Goal: Task Accomplishment & Management: Manage account settings

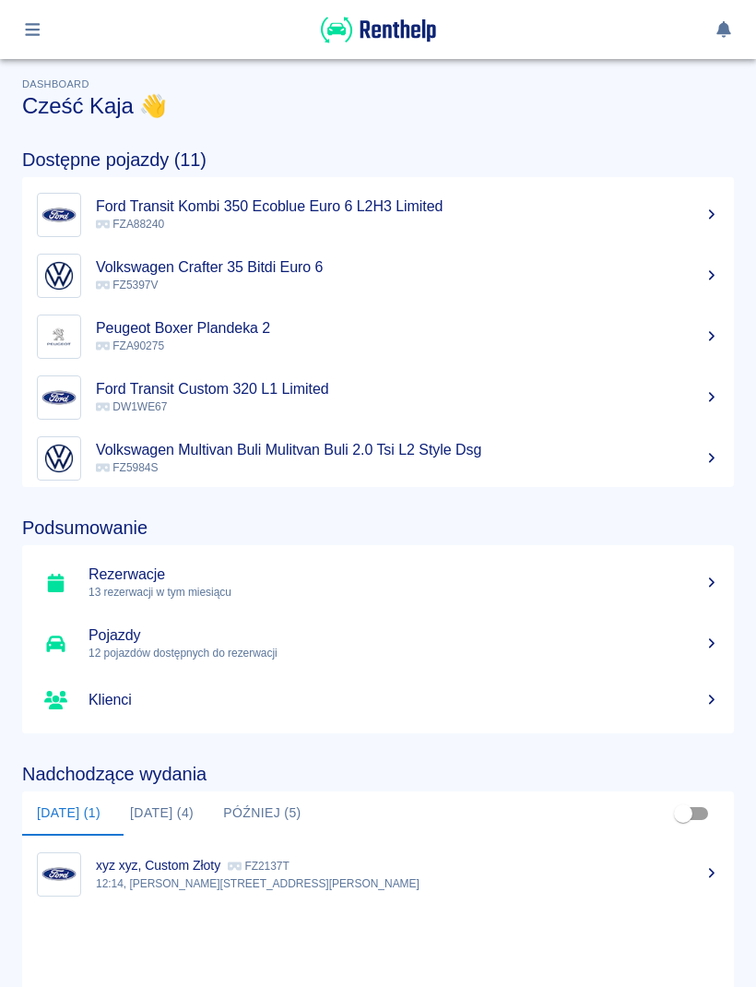
click at [28, 42] on button "button" at bounding box center [33, 29] width 36 height 31
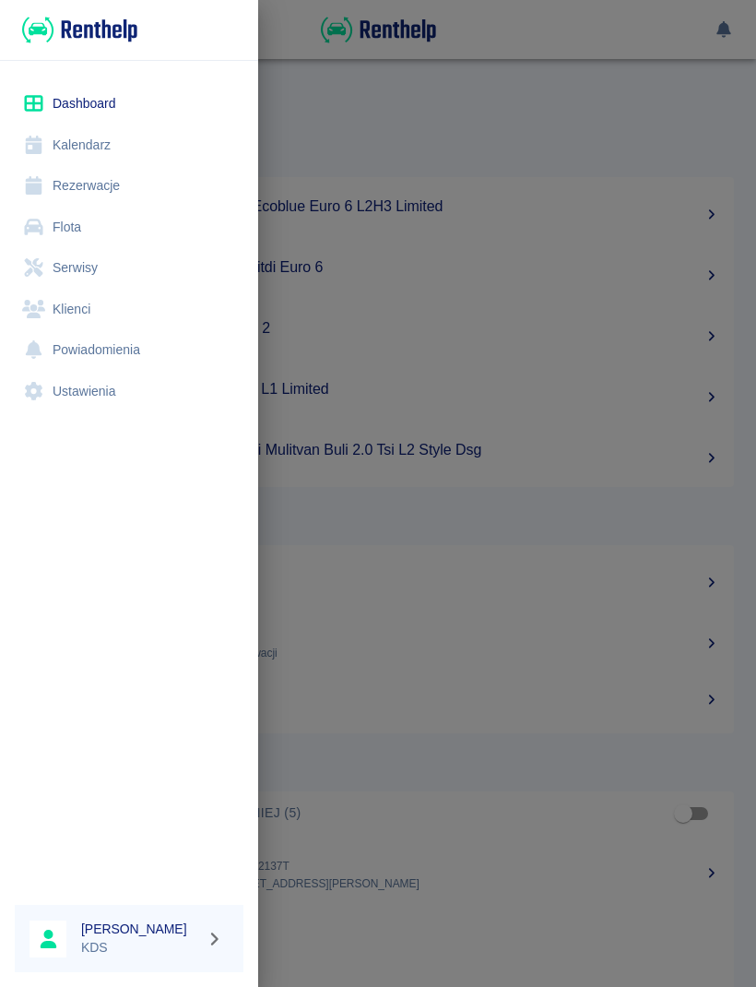
click at [113, 148] on link "Kalendarz" at bounding box center [129, 146] width 229 height 42
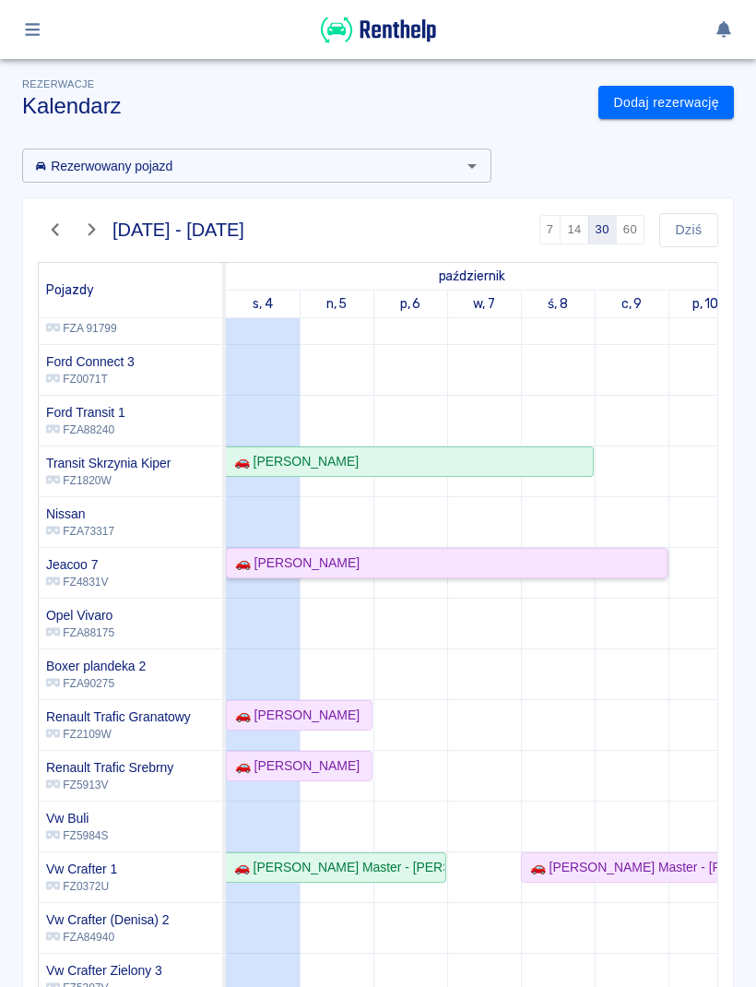
click at [494, 558] on div "🚗 [PERSON_NAME]" at bounding box center [447, 562] width 438 height 19
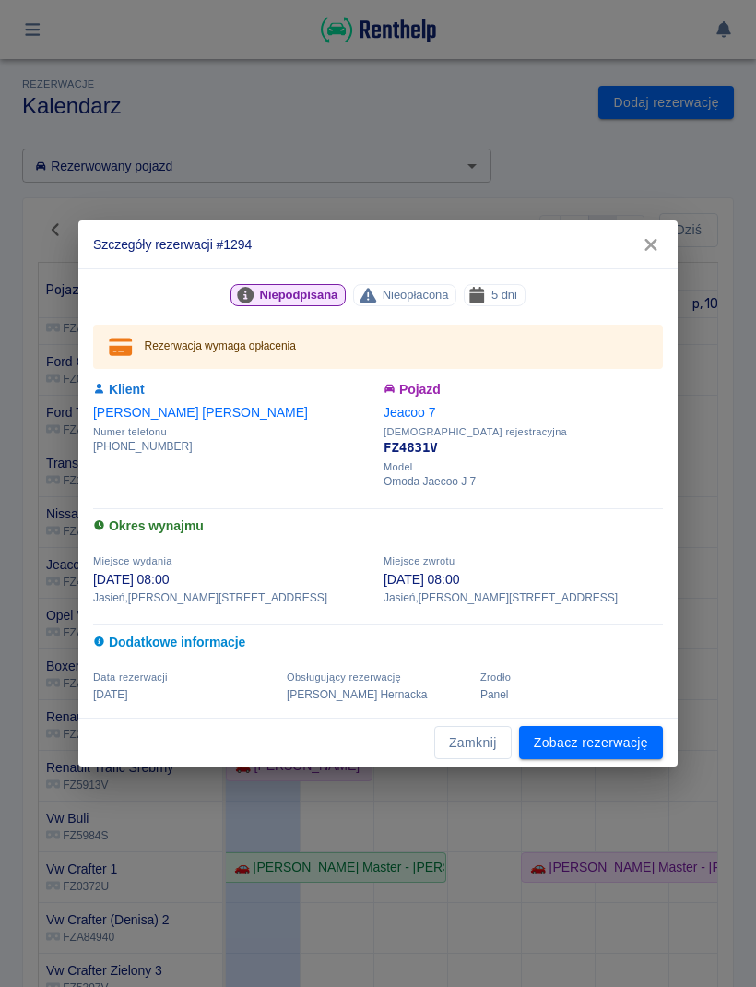
click at [633, 744] on link "Zobacz rezerwację" at bounding box center [591, 743] width 144 height 34
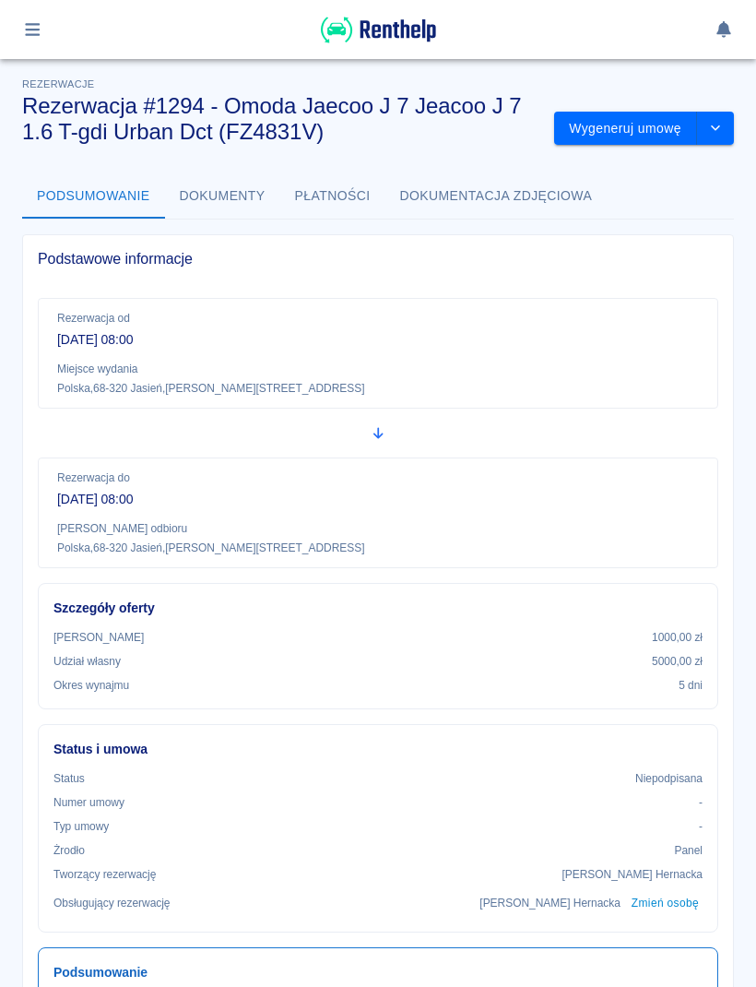
click at [733, 131] on button "drop-down" at bounding box center [715, 129] width 37 height 34
click at [689, 175] on li "Modyfikuj rezerwację" at bounding box center [644, 167] width 149 height 30
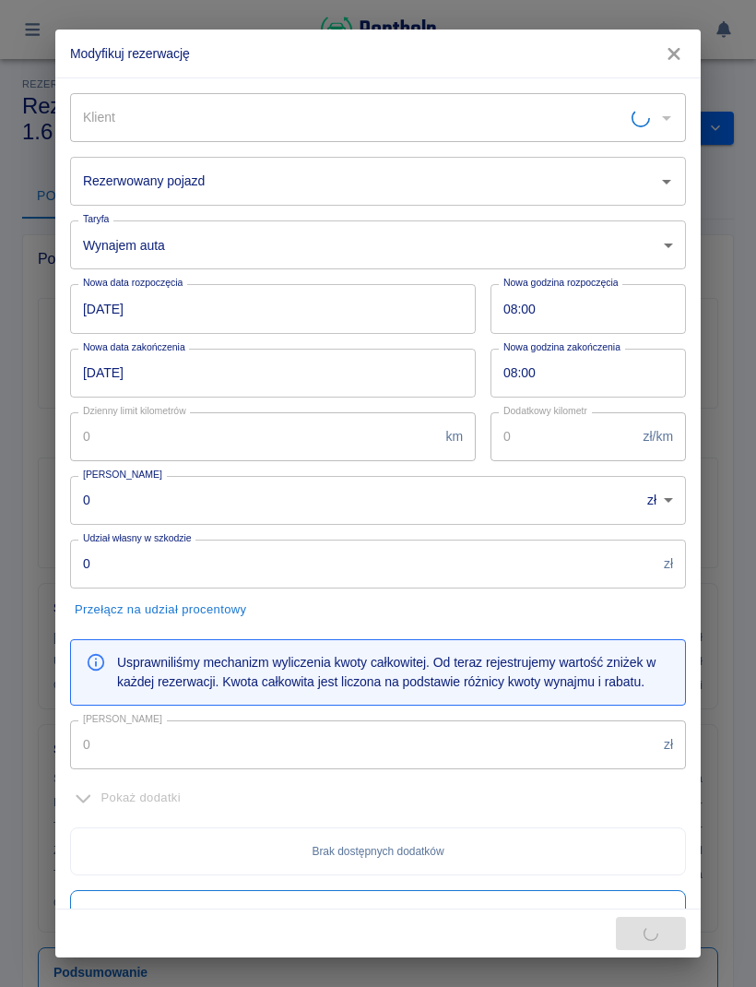
type input "[PERSON_NAME]"
type input "Jeacoo 7 - FZ4831V"
type input "1000"
type input "5000"
type input "1750"
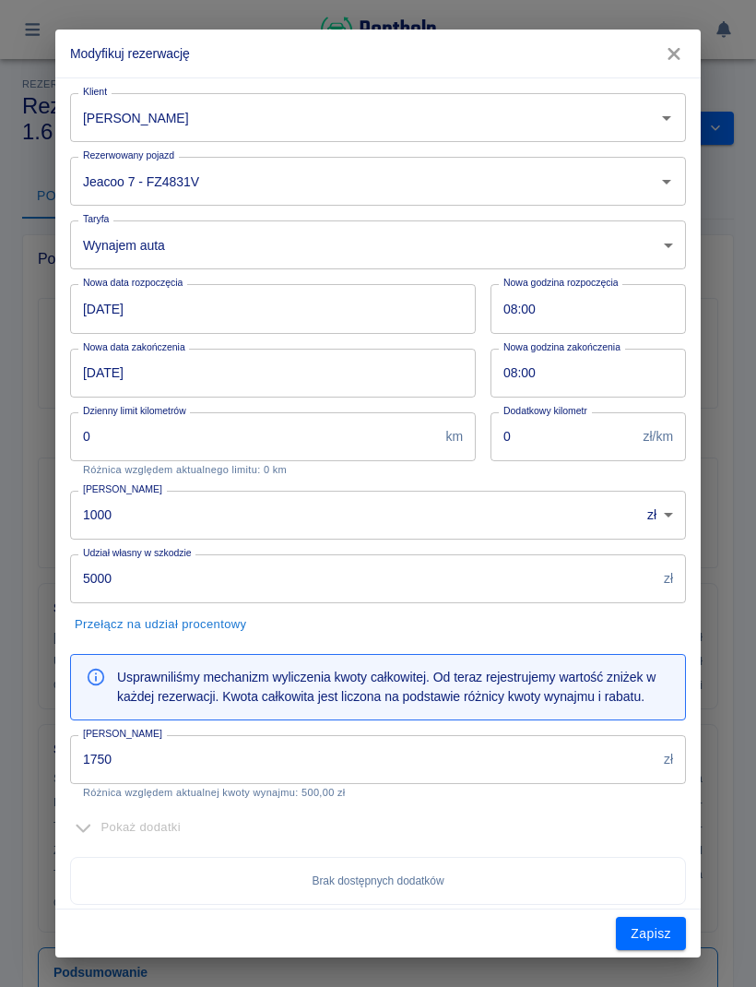
click at [516, 115] on input "[PERSON_NAME]" at bounding box center [352, 117] width 548 height 32
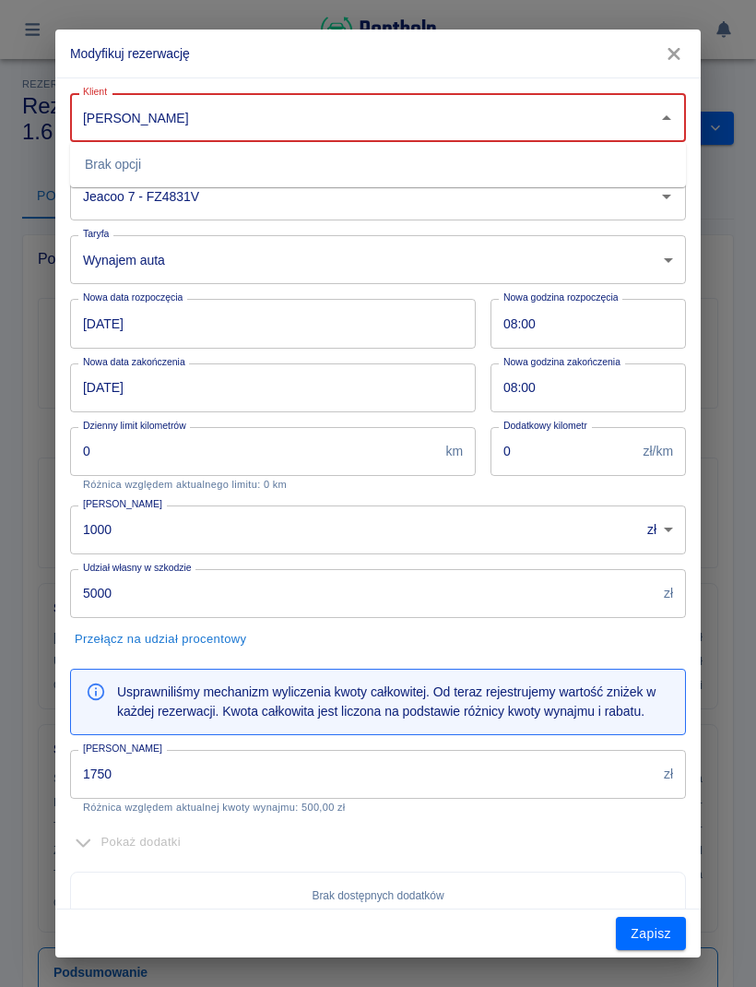
type input "[PERSON_NAME]"
click at [313, 272] on body "**********" at bounding box center [378, 493] width 756 height 987
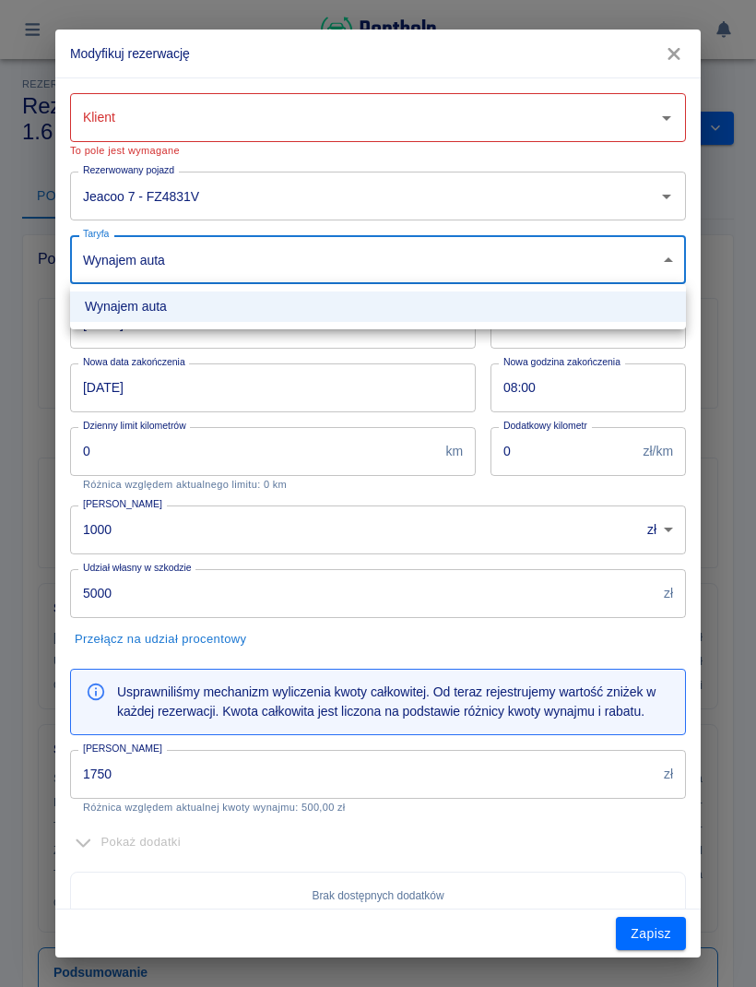
click at [681, 61] on div at bounding box center [378, 493] width 756 height 987
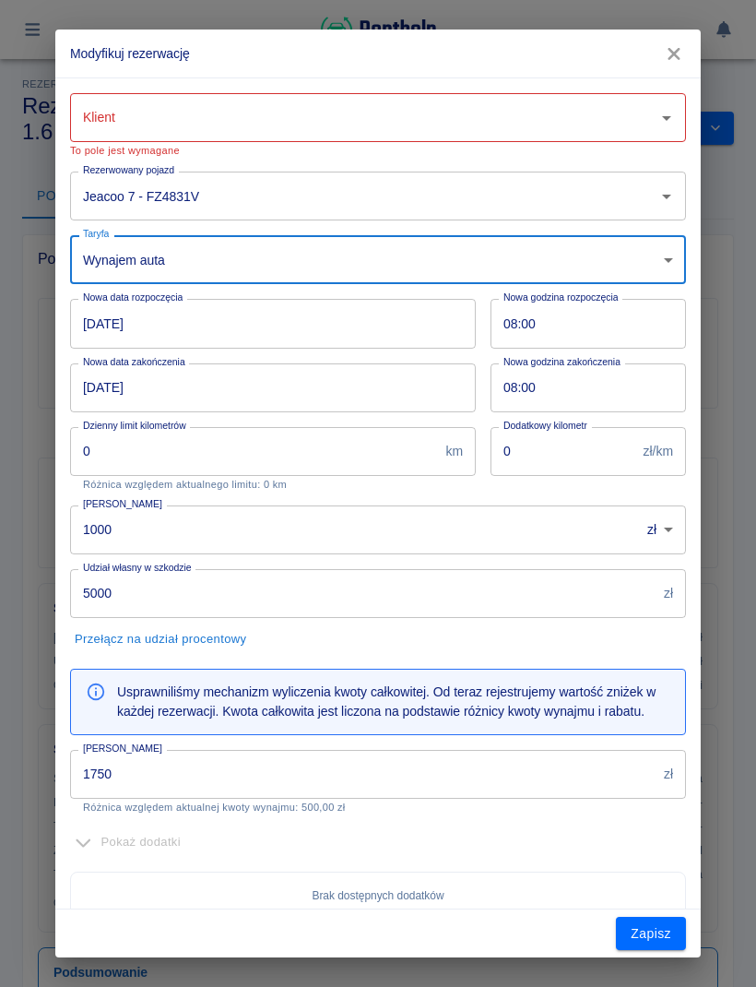
click at [681, 52] on icon "button" at bounding box center [674, 53] width 24 height 19
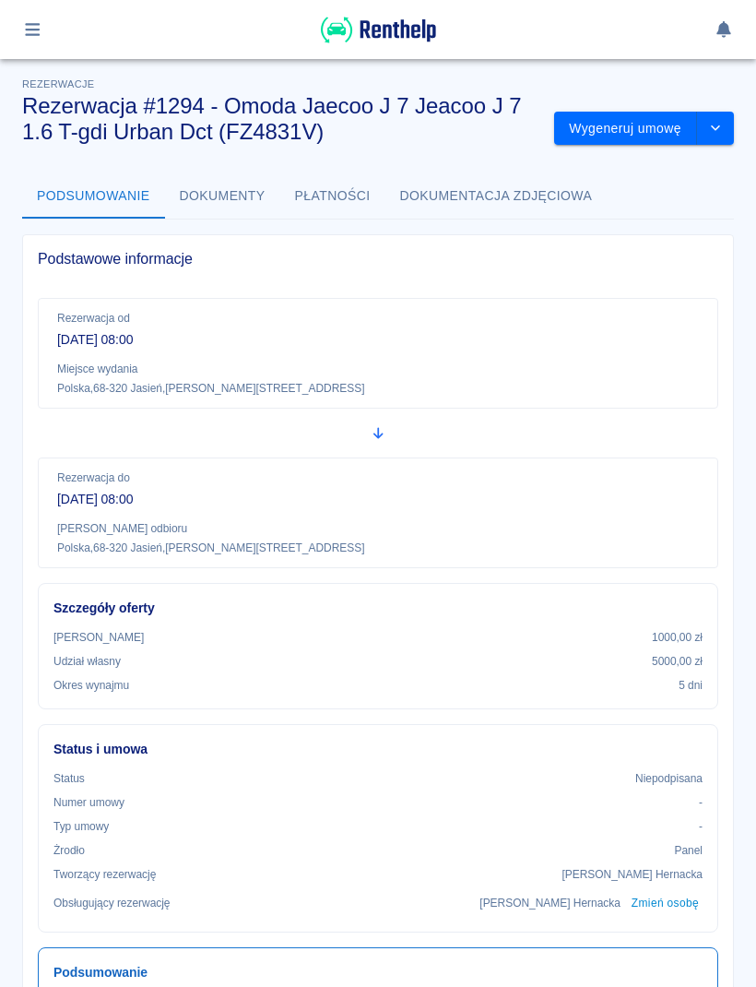
click at [724, 134] on button "drop-down" at bounding box center [715, 129] width 37 height 34
click at [659, 350] on div "Rezerwacja od [DATE] 08:00 Miejsce wydania Polska , [STREET_ADDRESS]" at bounding box center [378, 353] width 681 height 111
click at [727, 130] on button "drop-down" at bounding box center [715, 129] width 37 height 34
click at [689, 471] on p "Rezerwacja do" at bounding box center [378, 477] width 642 height 17
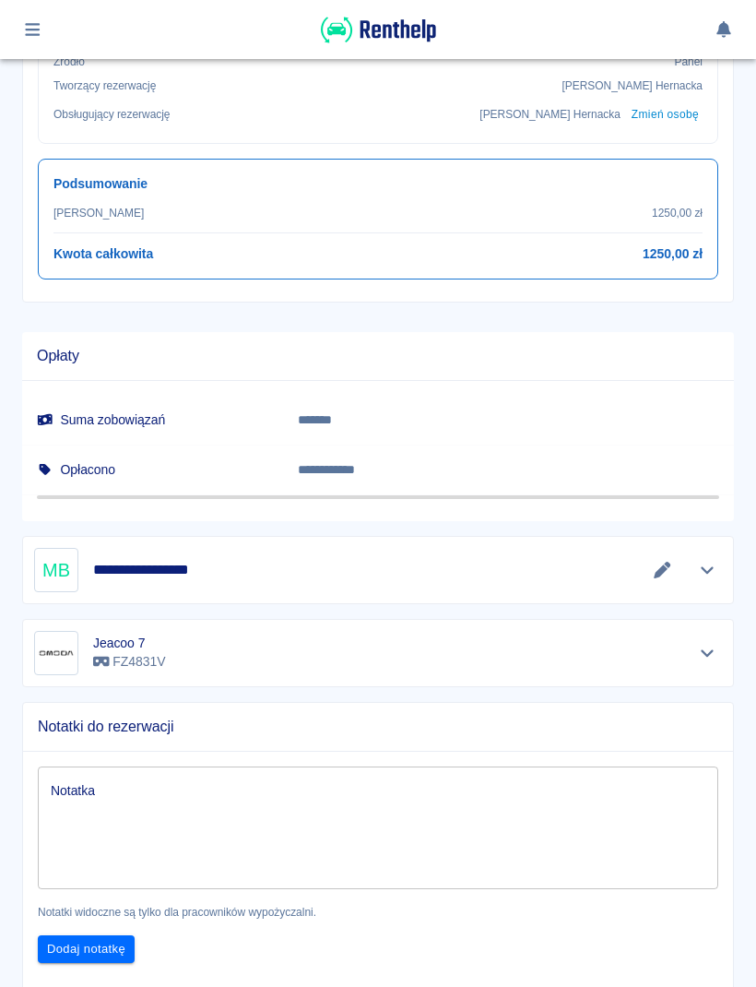
scroll to position [789, 0]
click at [661, 562] on icon "Edytuj dane" at bounding box center [662, 570] width 21 height 17
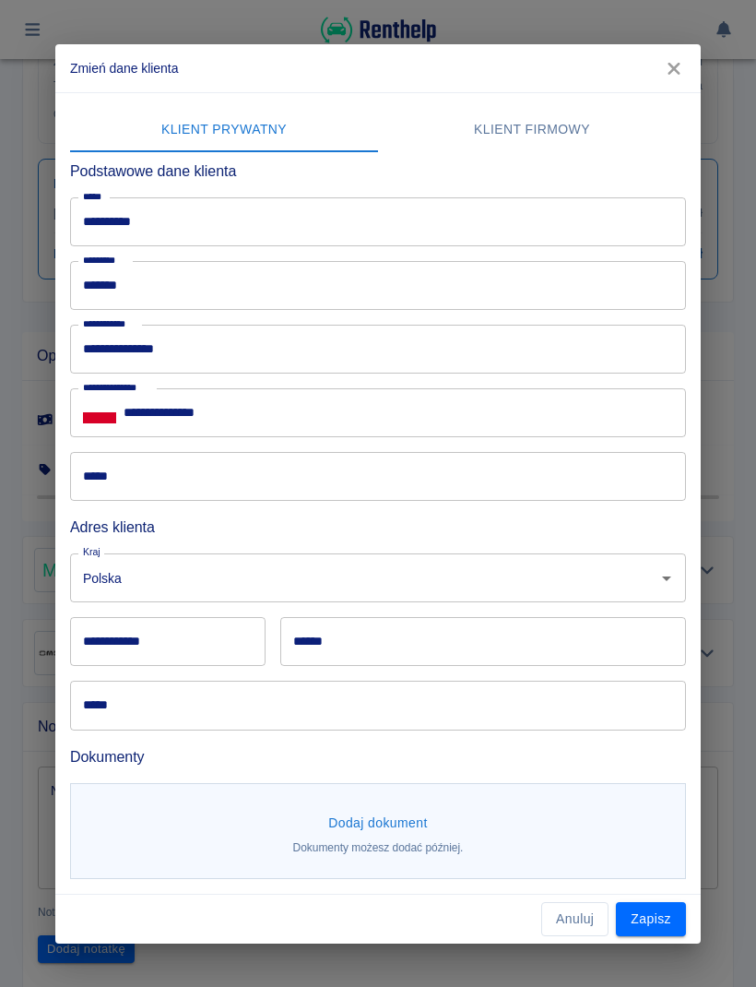
click at [272, 463] on input "*****" at bounding box center [378, 476] width 616 height 49
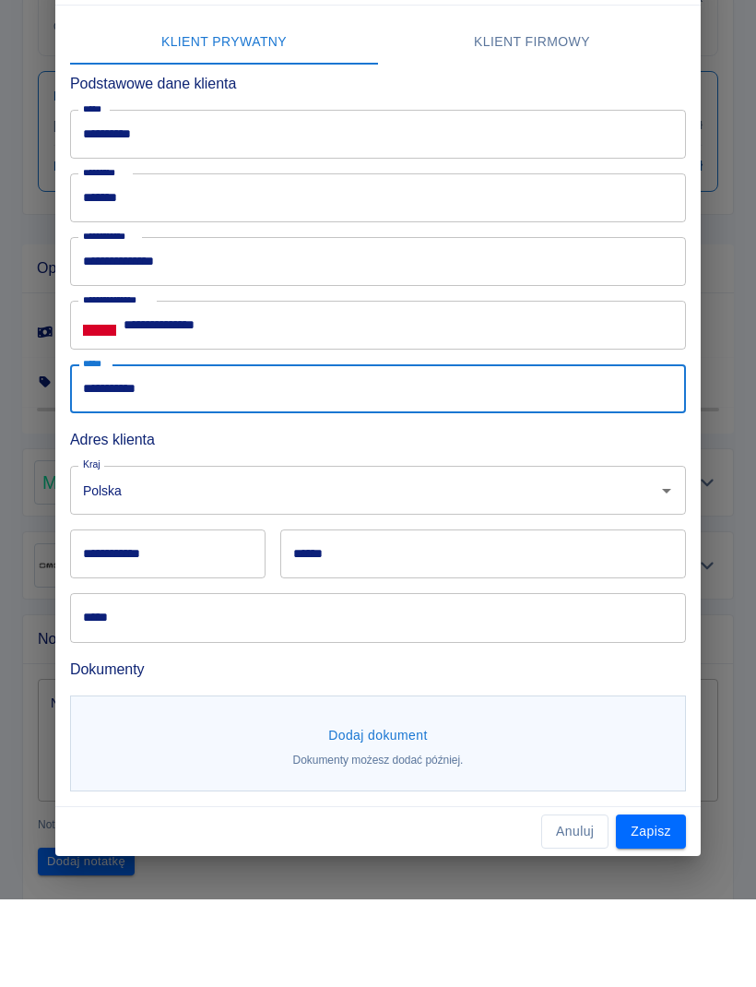
type input "**********"
click at [123, 617] on div "**********" at bounding box center [168, 641] width 196 height 49
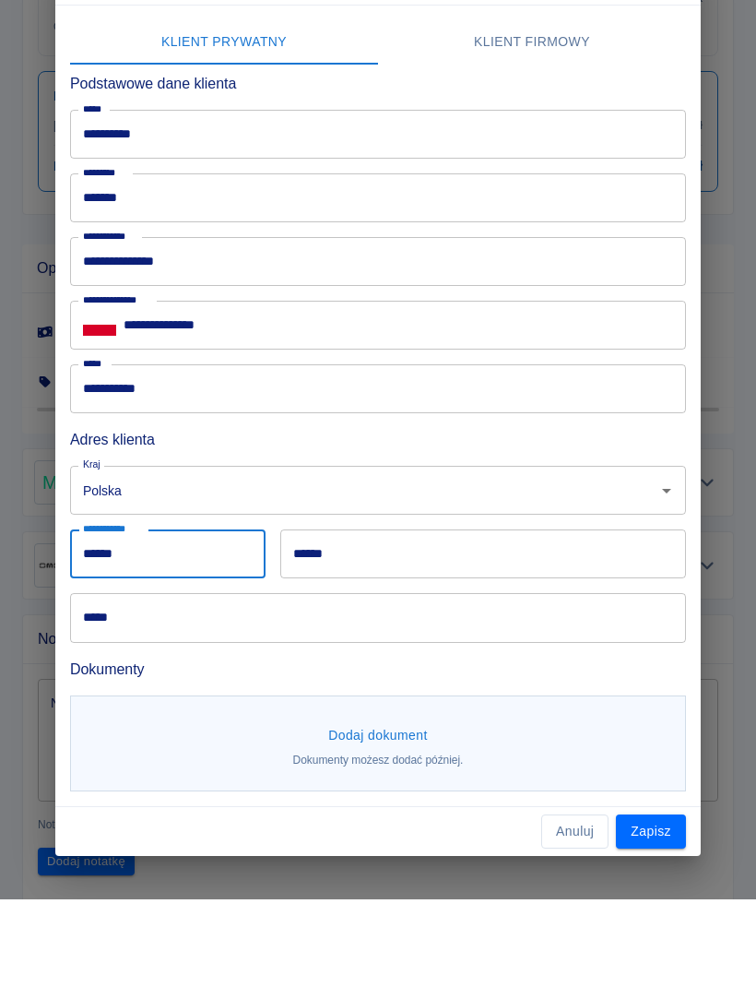
type input "******"
click at [561, 617] on input "******" at bounding box center [483, 641] width 406 height 49
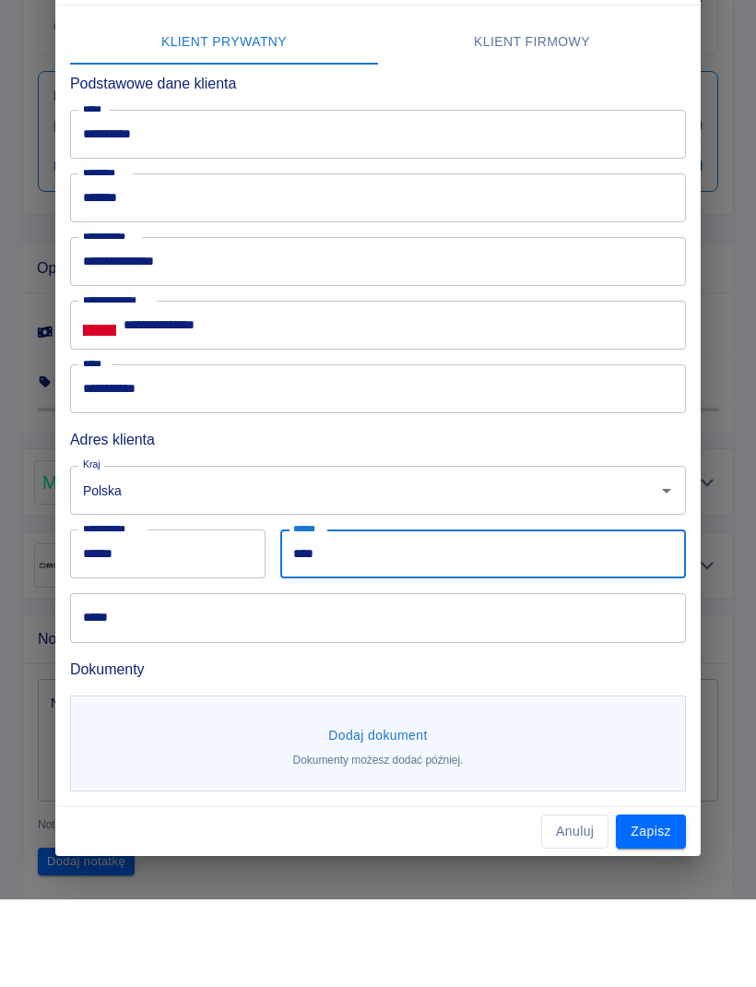
type input "****"
click at [490, 681] on input "*****" at bounding box center [378, 705] width 616 height 49
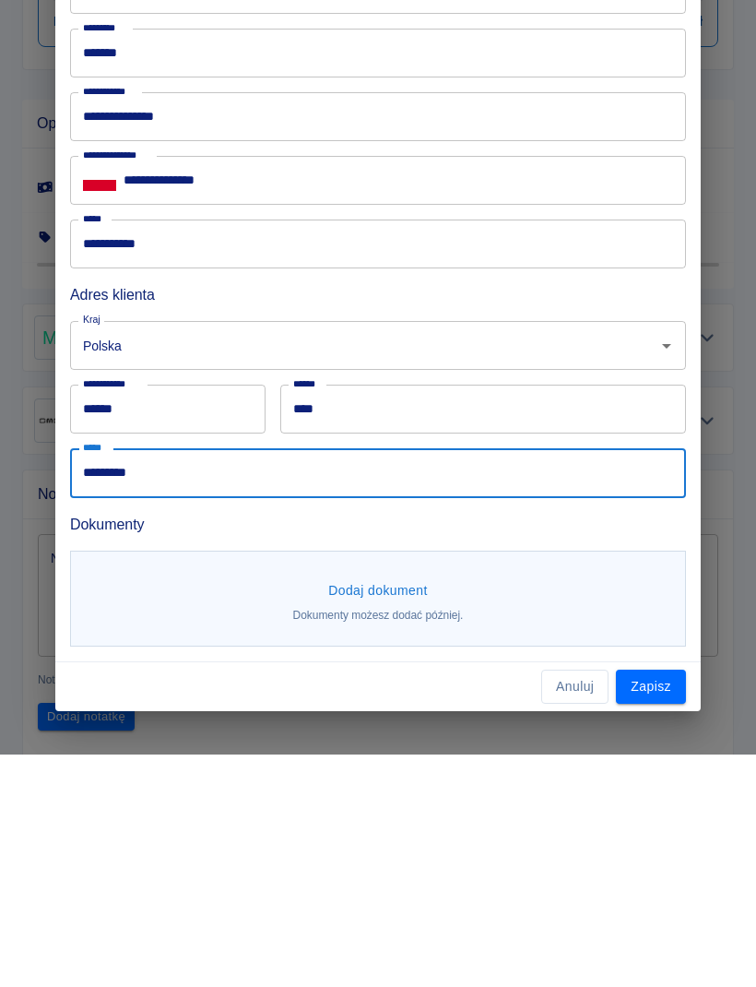
type input "*********"
click at [398, 806] on button "Dodaj dokument" at bounding box center [378, 823] width 114 height 34
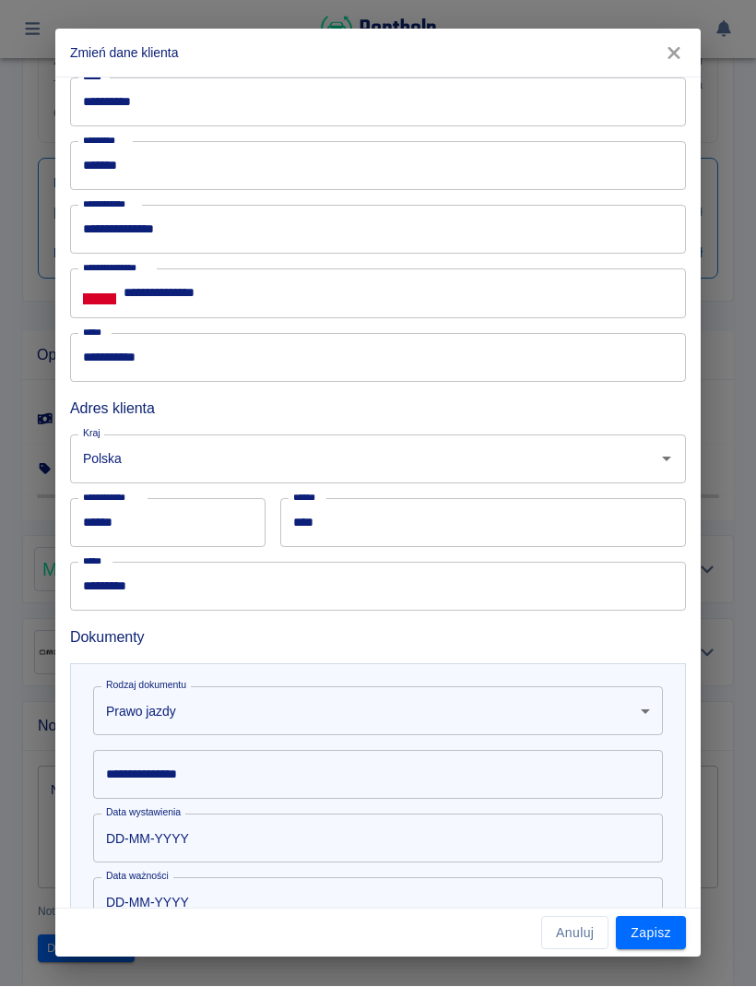
scroll to position [122, 0]
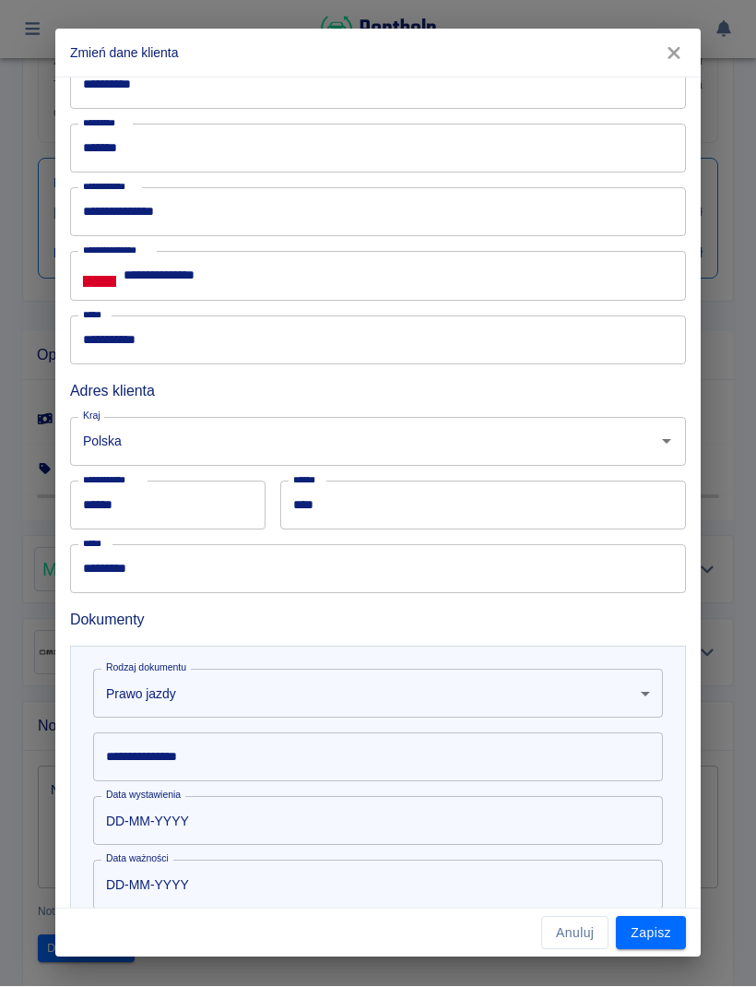
click at [418, 754] on input "**********" at bounding box center [378, 757] width 570 height 49
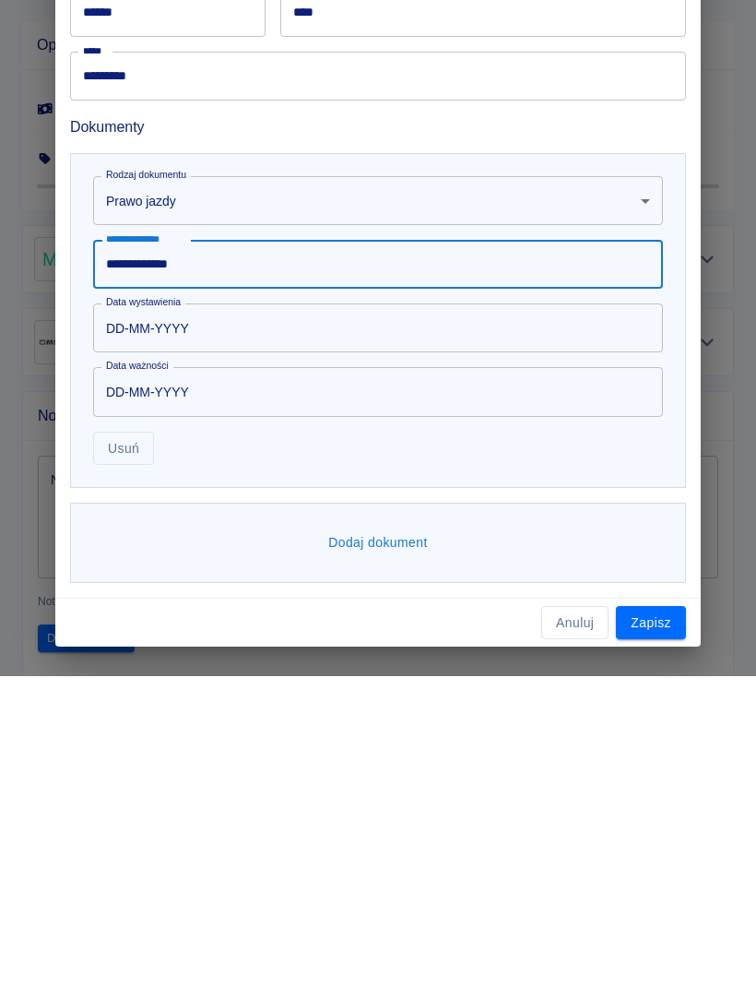
scroll to position [303, 0]
type input "**********"
click at [412, 837] on button "Dodaj dokument" at bounding box center [378, 854] width 114 height 34
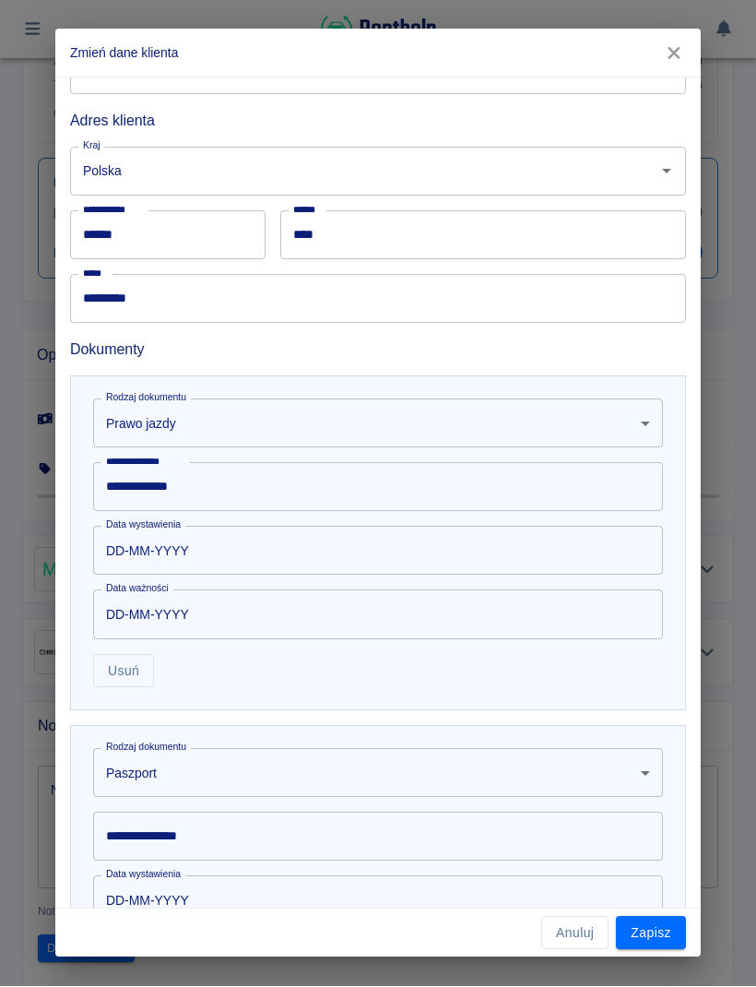
scroll to position [407, 0]
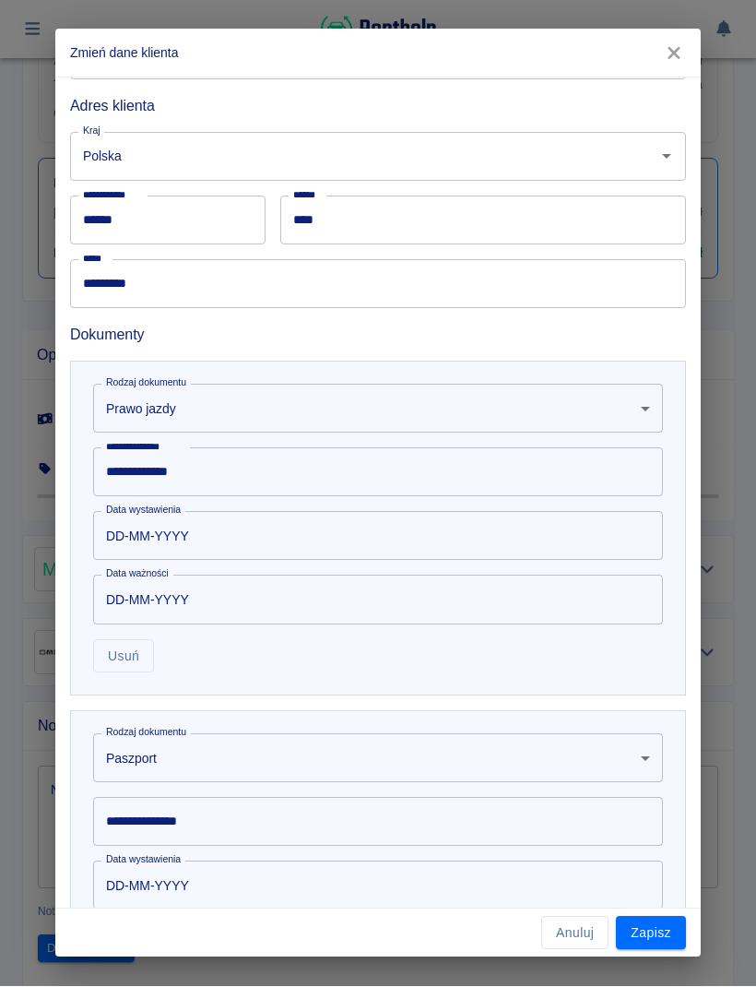
click at [326, 762] on body "**********" at bounding box center [378, 493] width 756 height 987
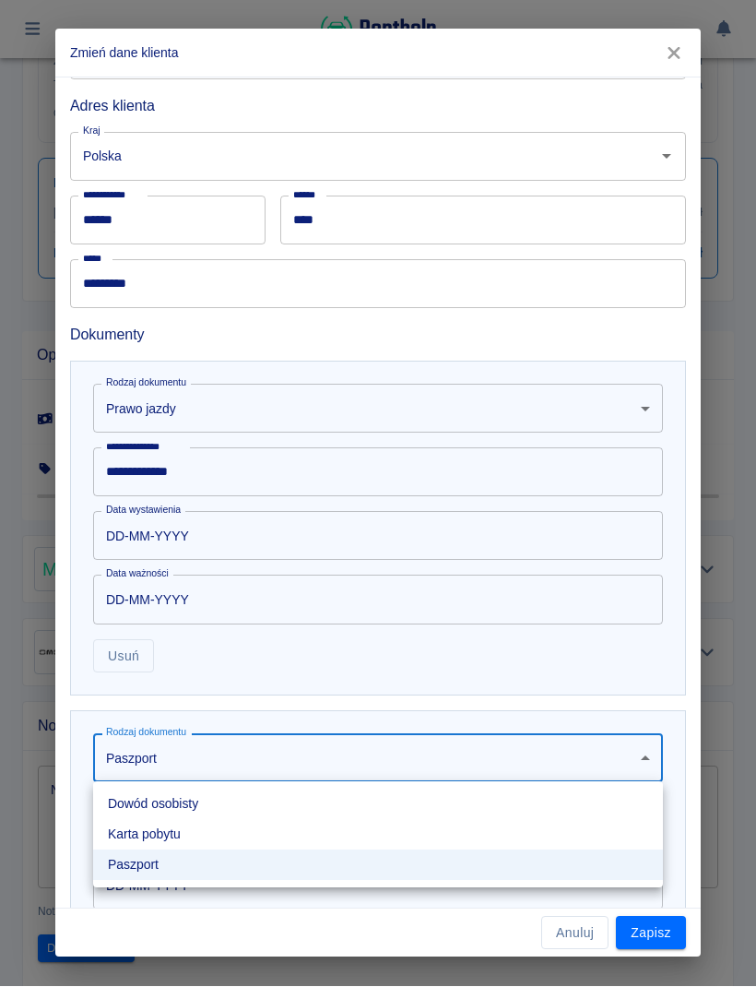
click at [241, 846] on li "Karta pobytu" at bounding box center [378, 835] width 570 height 30
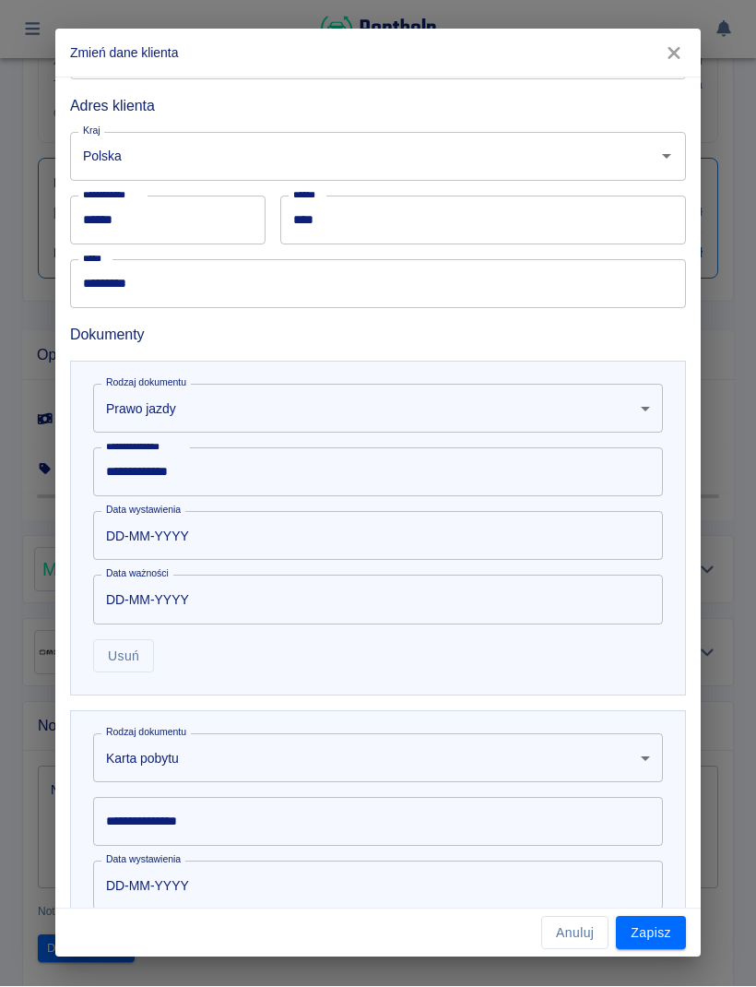
click at [355, 765] on body "**********" at bounding box center [378, 493] width 756 height 987
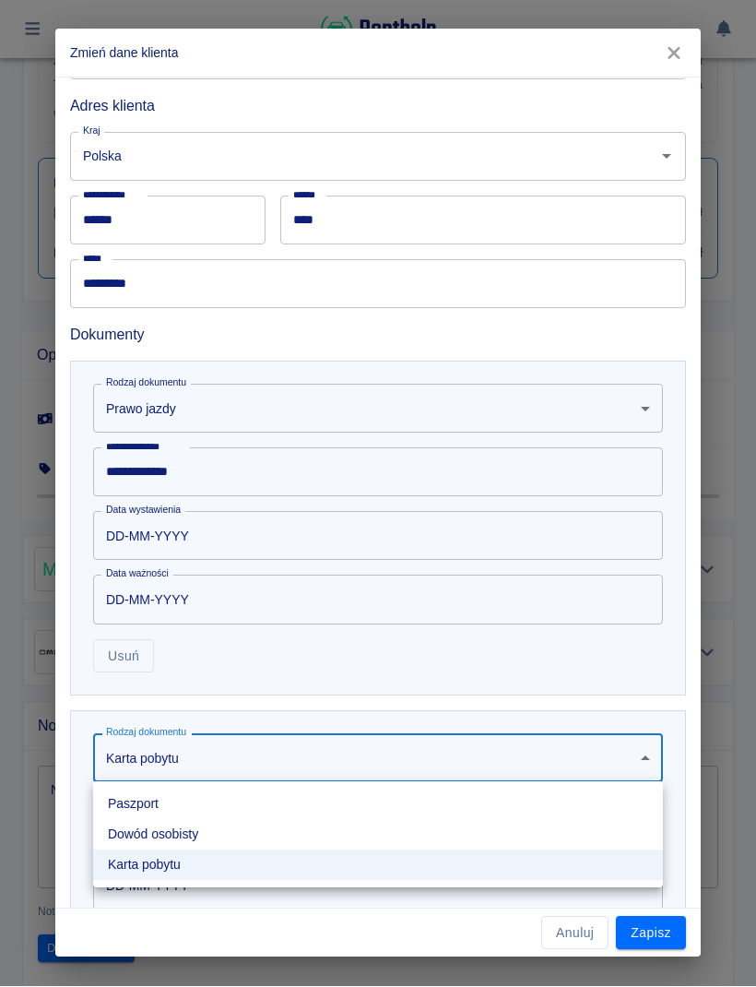
click at [247, 837] on li "Dowód osobisty" at bounding box center [378, 835] width 570 height 30
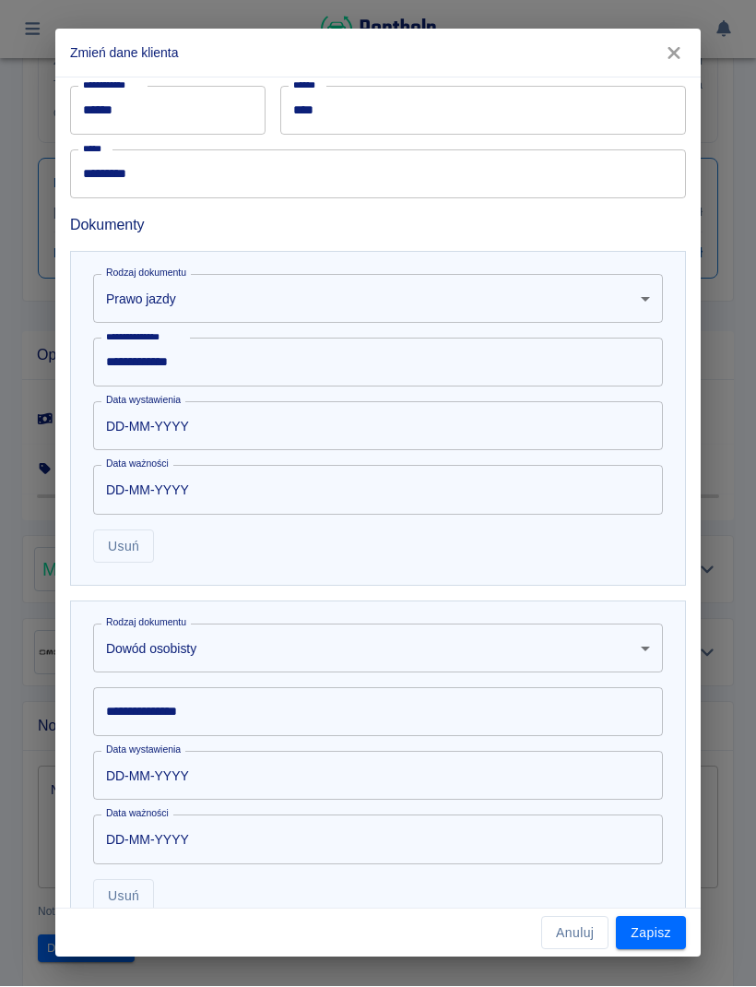
scroll to position [538, 0]
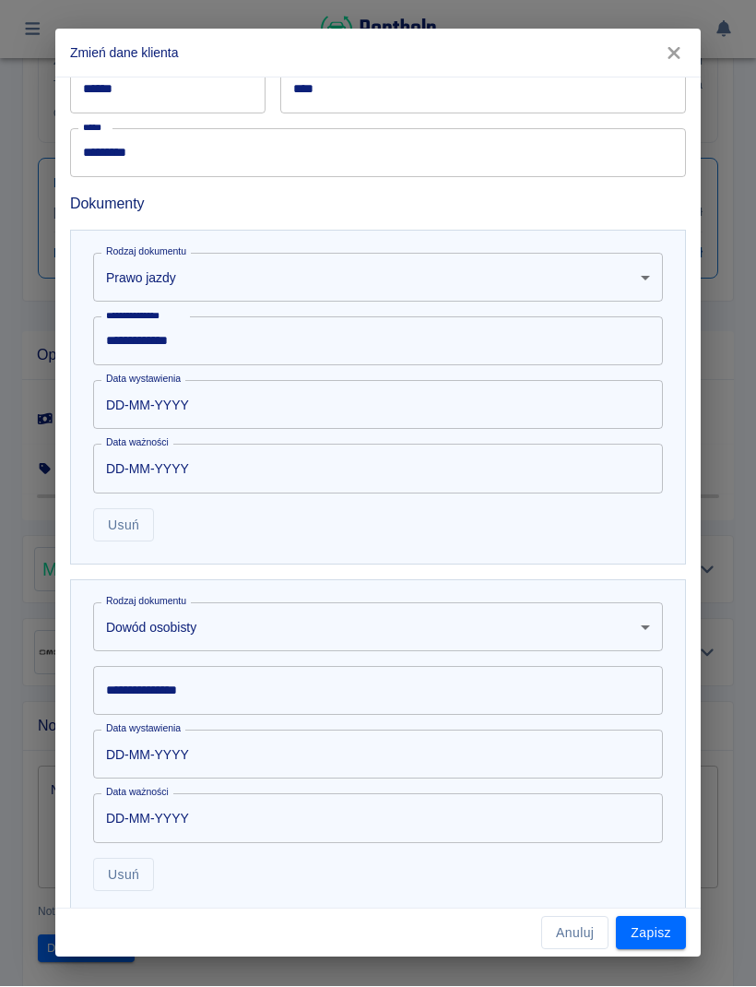
click at [360, 698] on input "**********" at bounding box center [378, 691] width 570 height 49
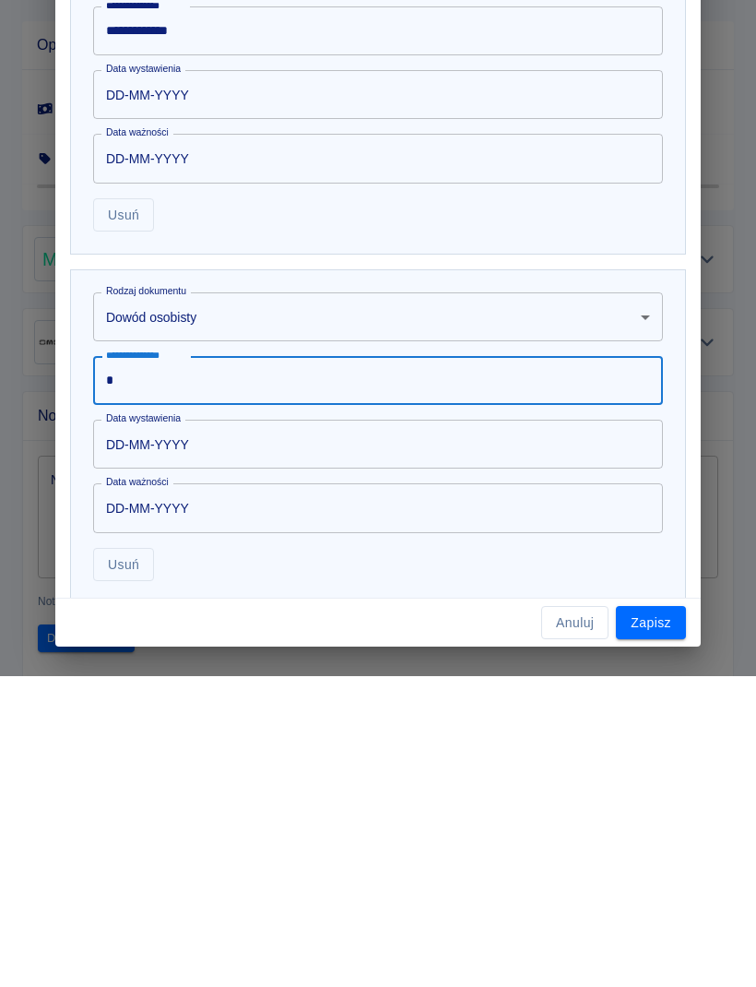
scroll to position [0, 0]
type input "*"
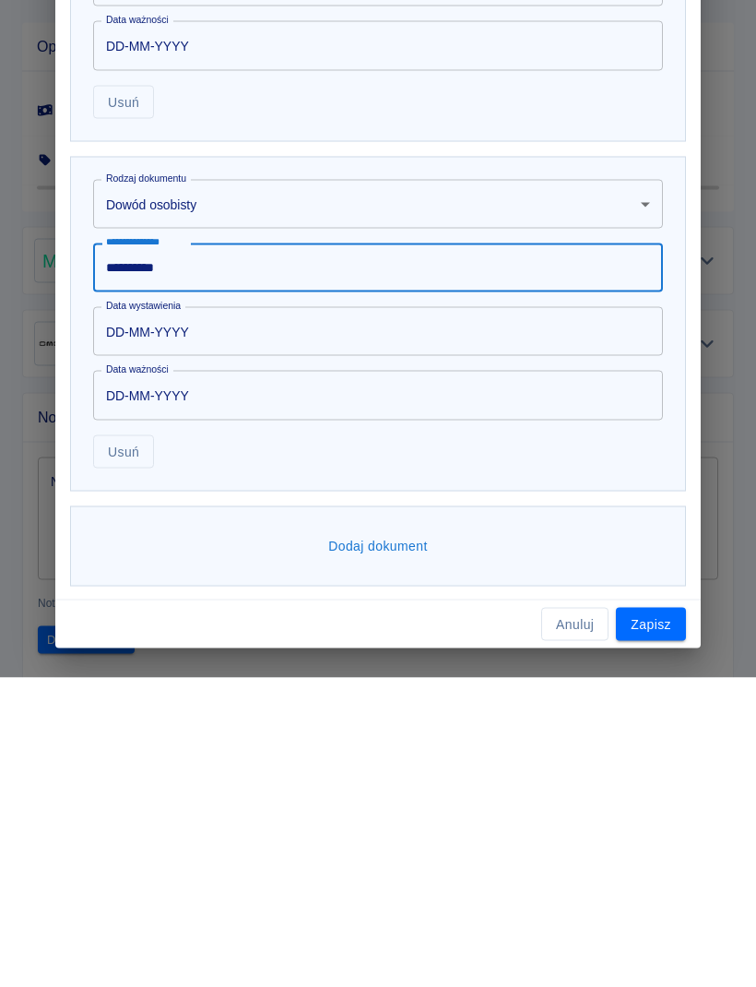
scroll to position [1, 0]
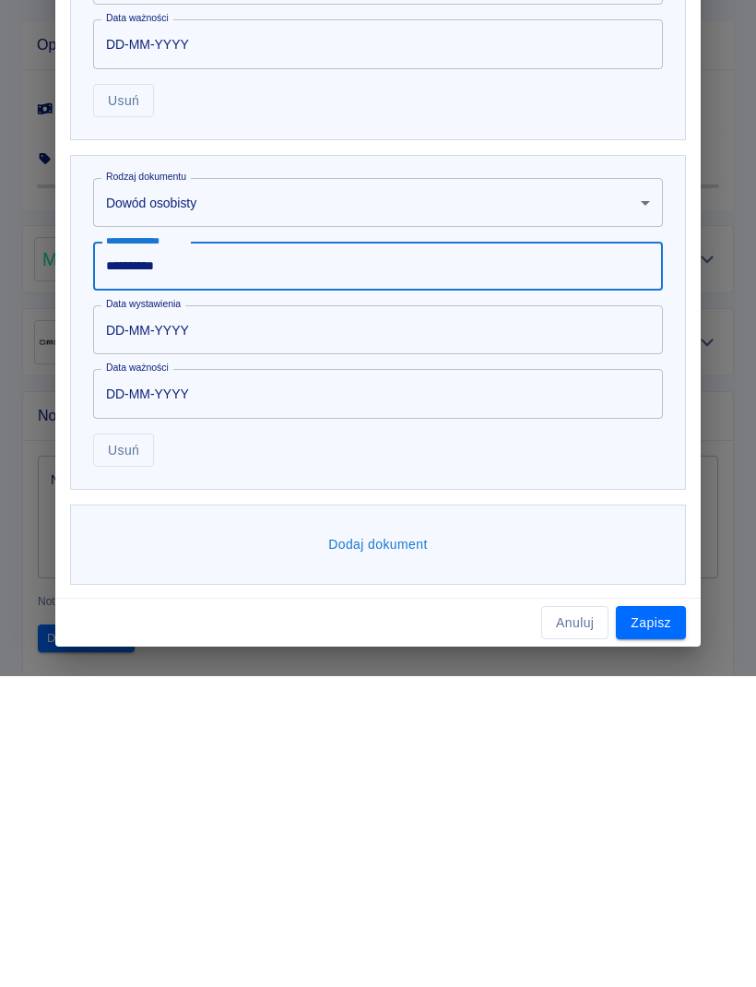
type input "**********"
click at [670, 917] on button "Zapisz" at bounding box center [651, 934] width 70 height 34
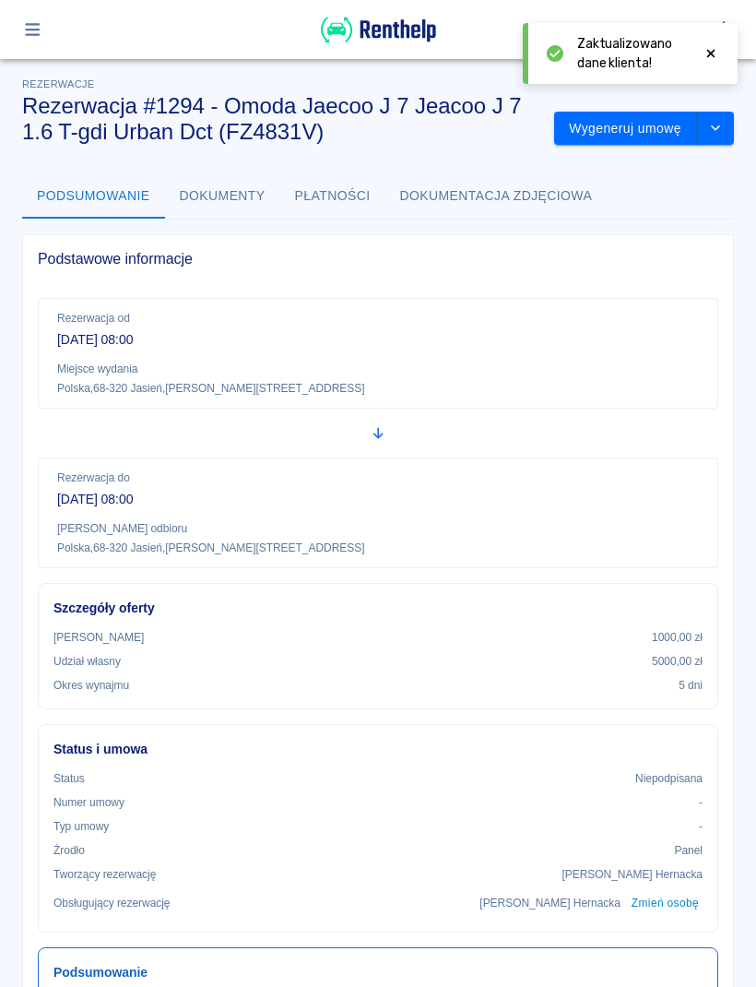
scroll to position [-1, 0]
click at [658, 141] on button "Wygeneruj umowę" at bounding box center [625, 129] width 143 height 34
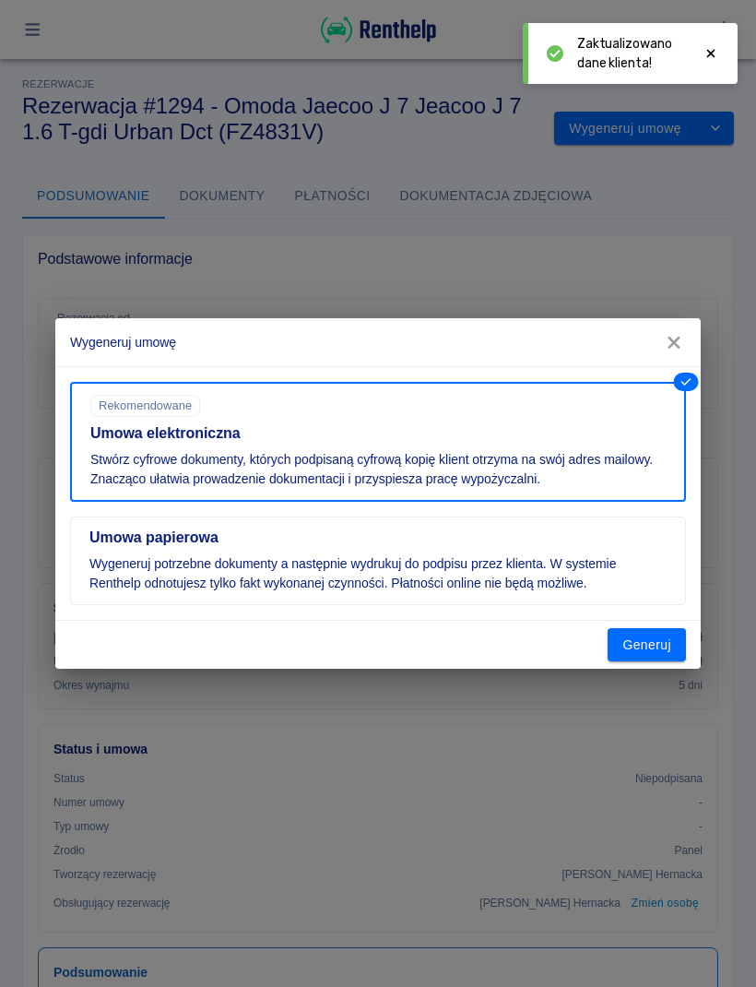
click at [346, 428] on h5 "Umowa elektroniczna" at bounding box center [377, 433] width 575 height 18
click at [645, 645] on button "Generuj" at bounding box center [647, 645] width 78 height 34
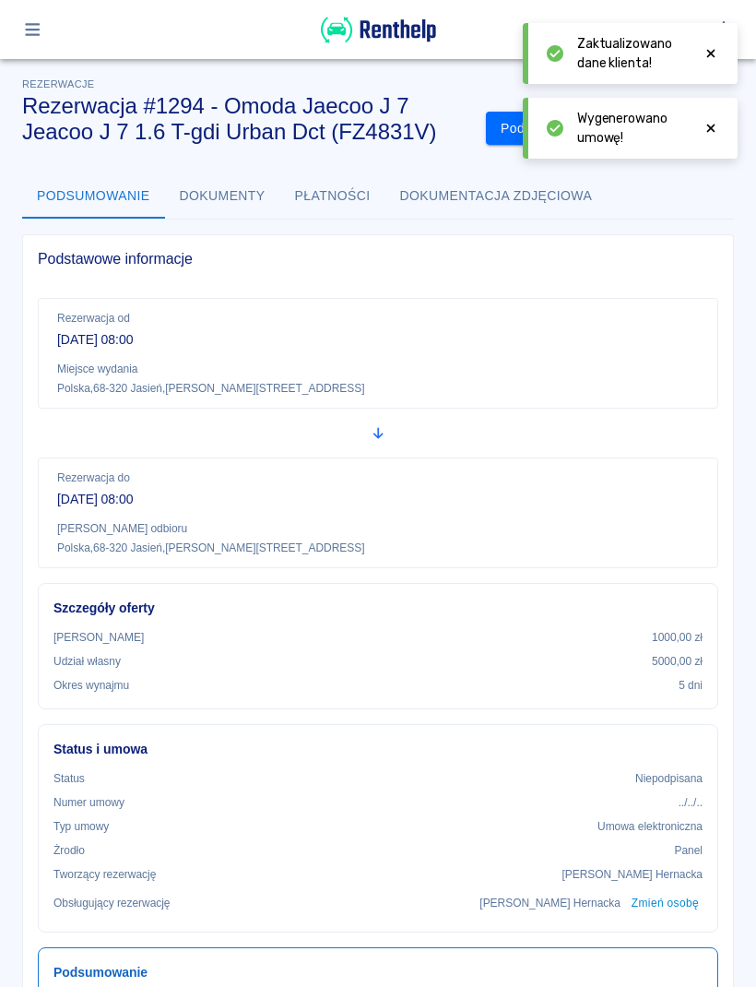
click at [717, 50] on icon at bounding box center [711, 53] width 17 height 13
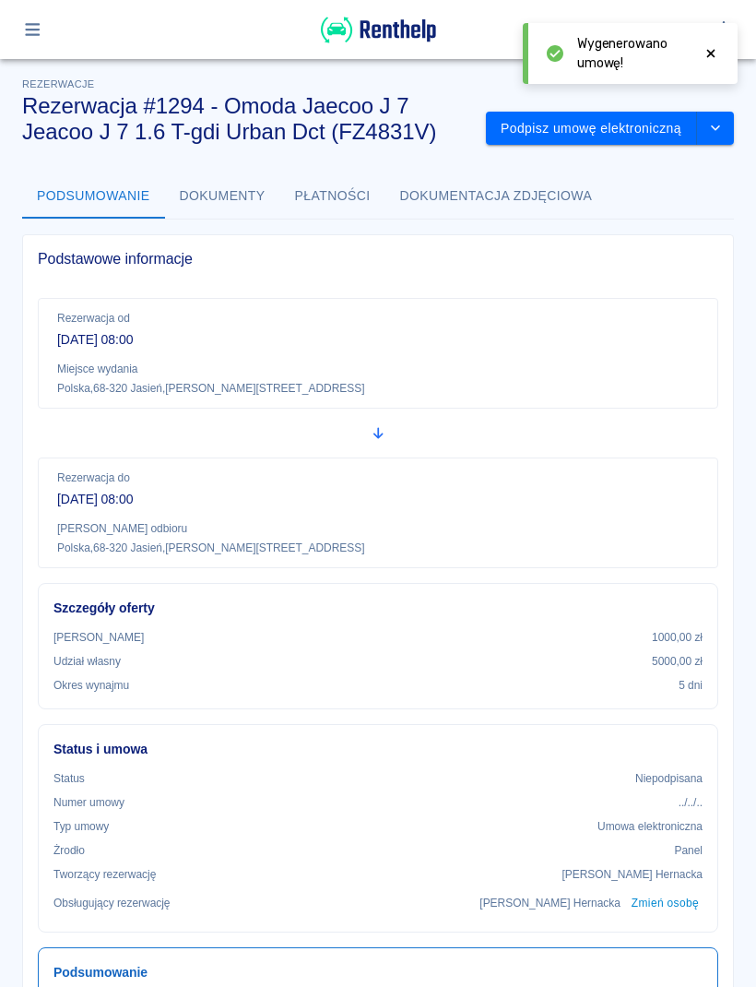
click at [641, 136] on button "Podpisz umowę elektroniczną" at bounding box center [591, 129] width 211 height 34
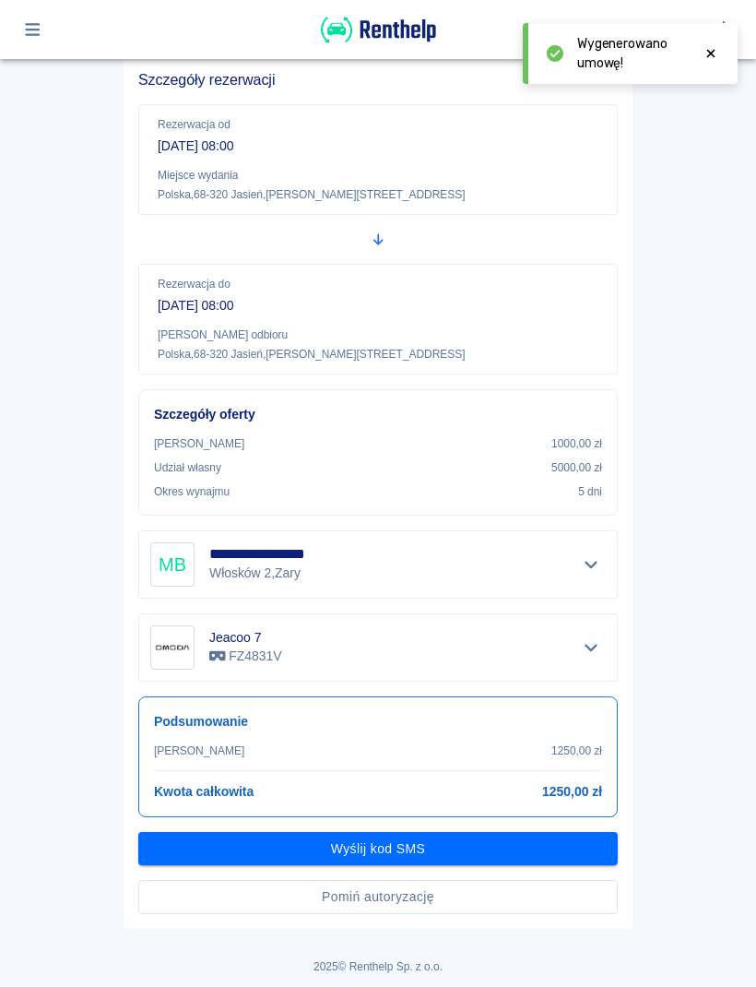
click at [471, 907] on button "Pomiń autoryzację" at bounding box center [378, 897] width 480 height 34
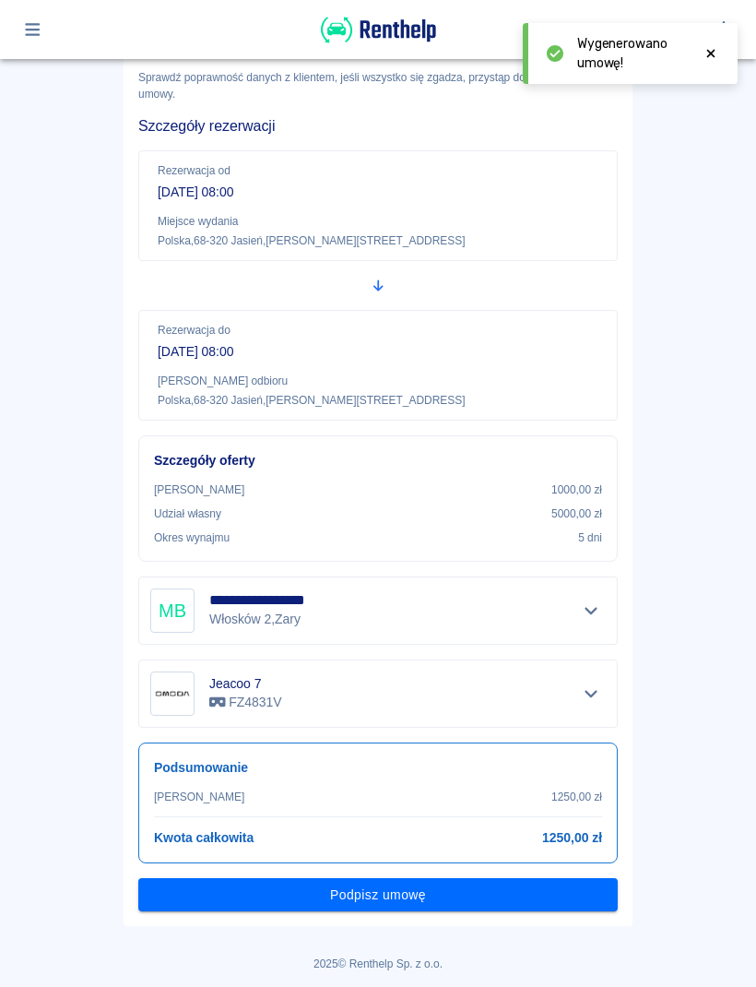
scroll to position [92, 0]
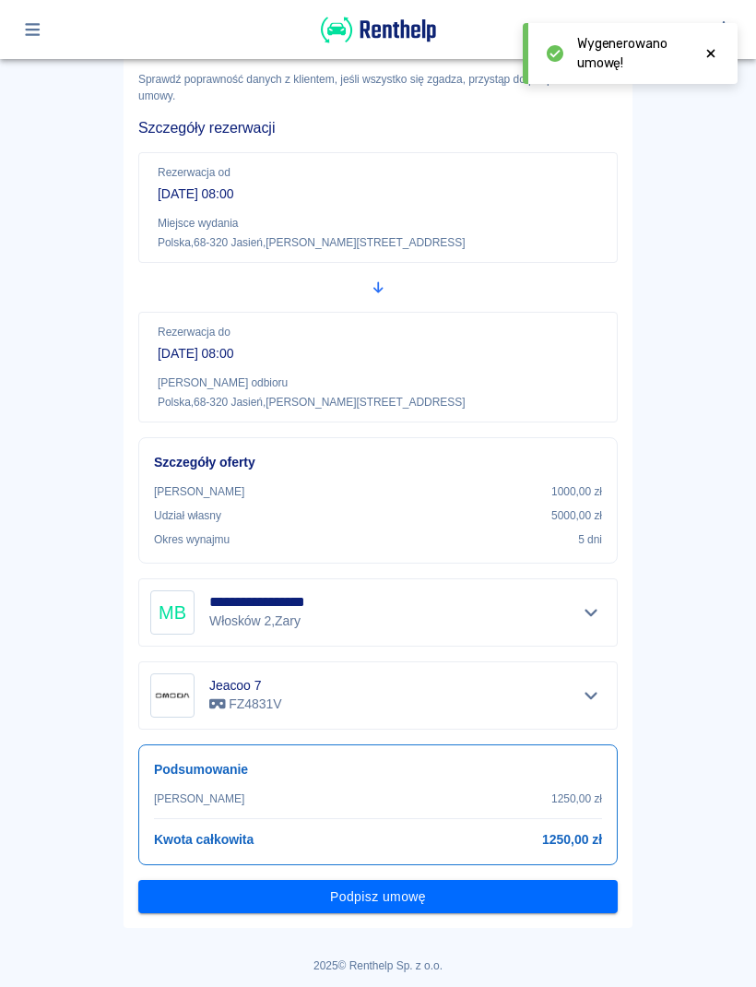
click at [535, 891] on button "Podpisz umowę" at bounding box center [378, 897] width 480 height 34
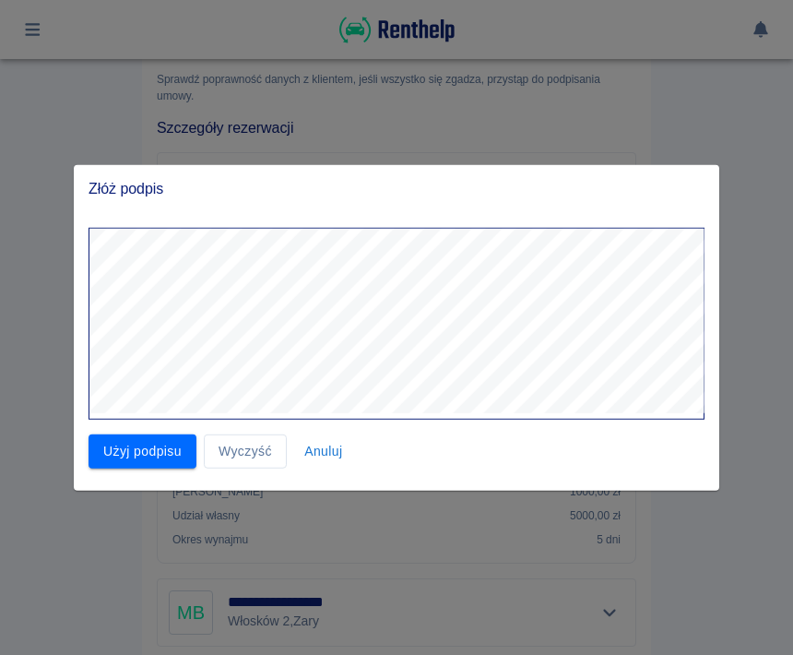
click at [137, 453] on button "Użyj podpisu" at bounding box center [143, 451] width 108 height 34
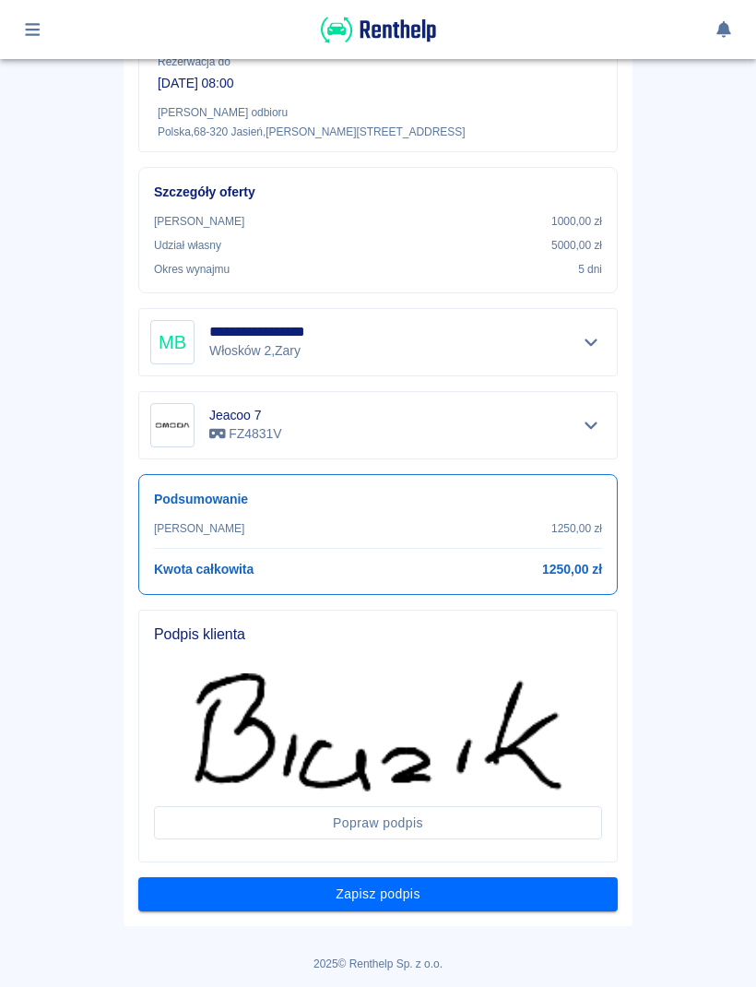
scroll to position [360, 0]
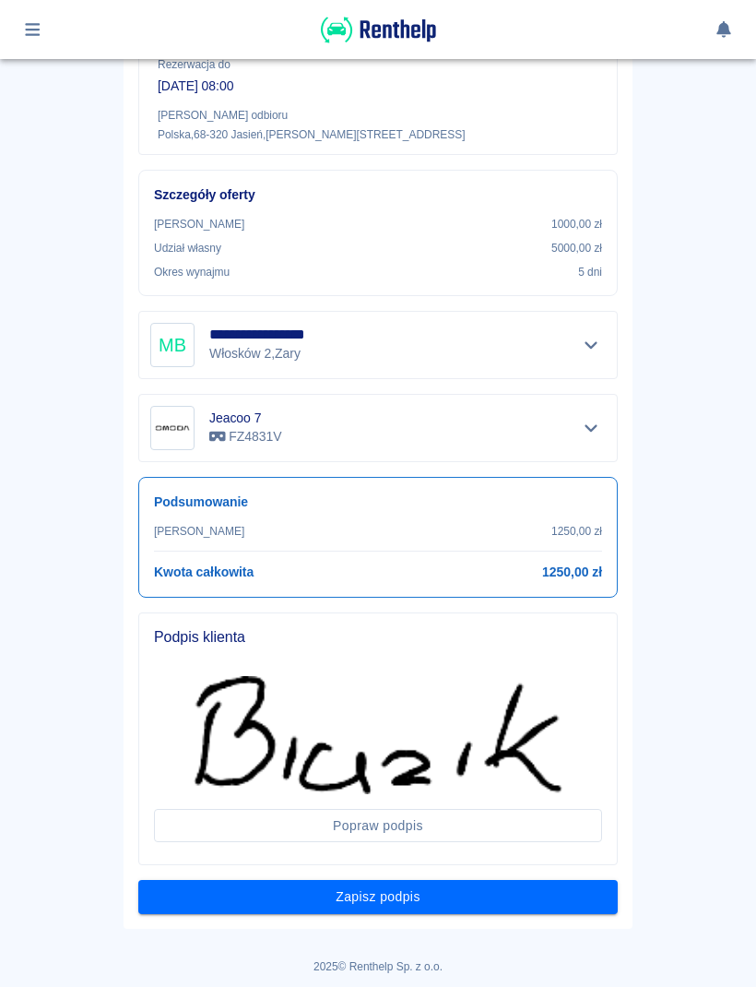
click at [508, 893] on button "Zapisz podpis" at bounding box center [378, 897] width 480 height 34
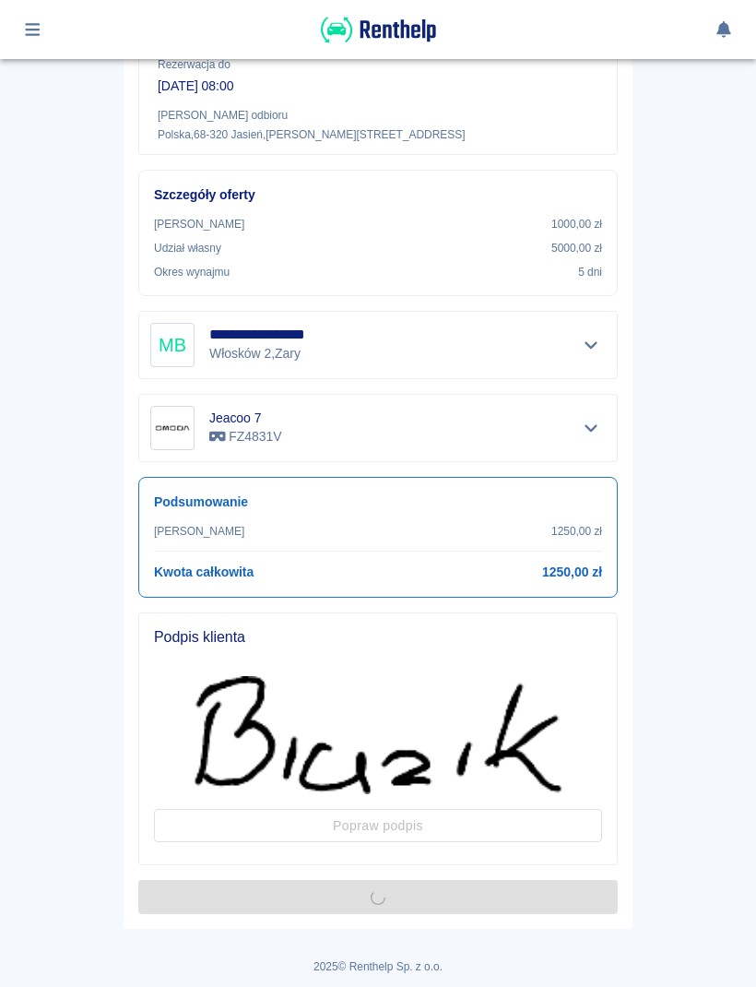
scroll to position [0, 0]
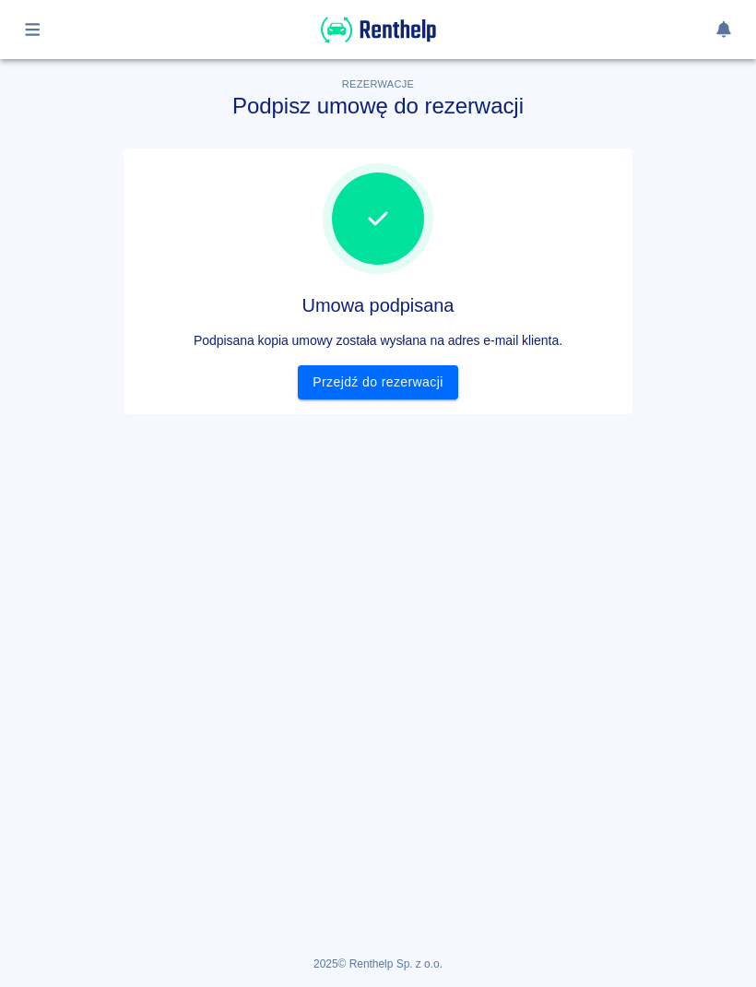
click at [445, 376] on link "Przejdź do rezerwacji" at bounding box center [378, 382] width 160 height 34
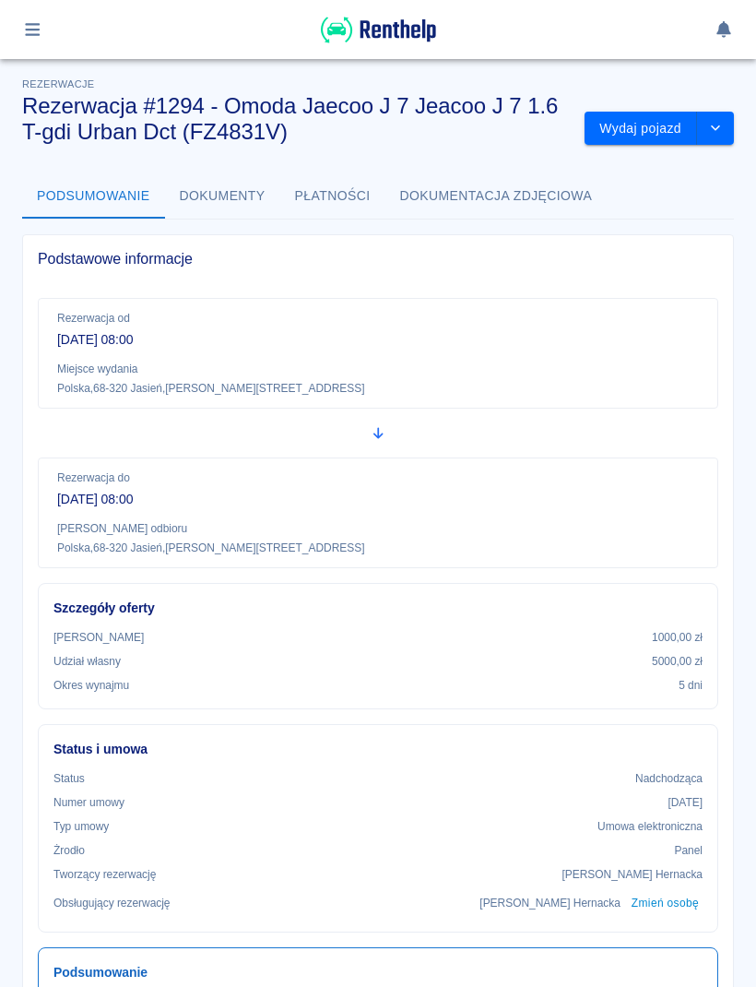
click at [653, 137] on button "Wydaj pojazd" at bounding box center [641, 129] width 113 height 34
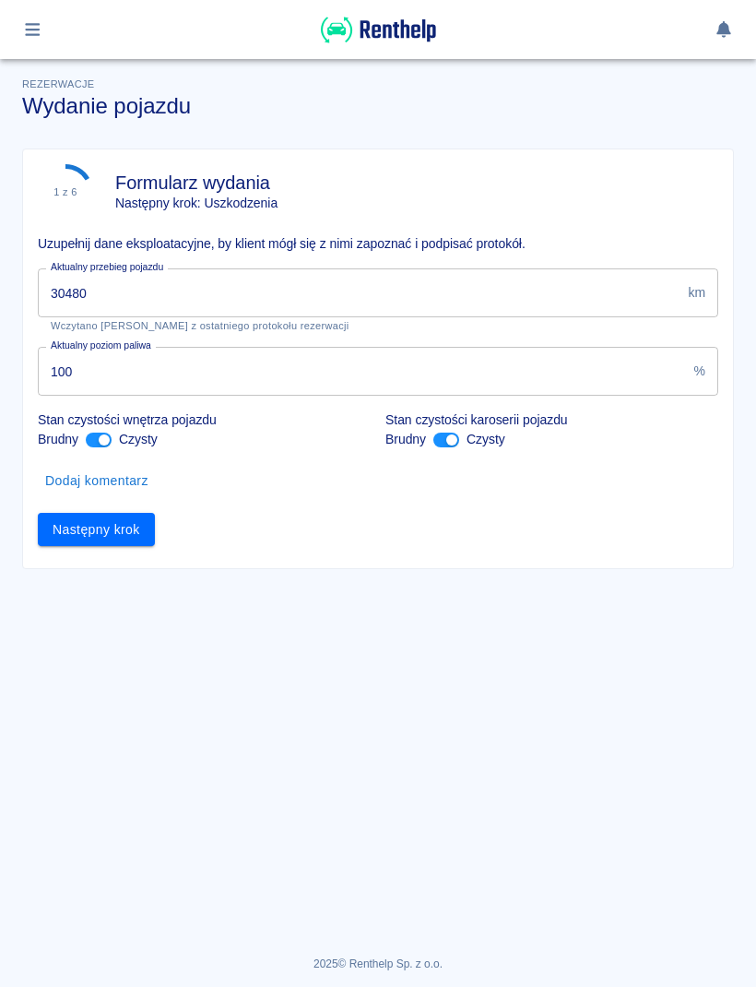
click at [138, 528] on button "Następny krok" at bounding box center [96, 530] width 117 height 34
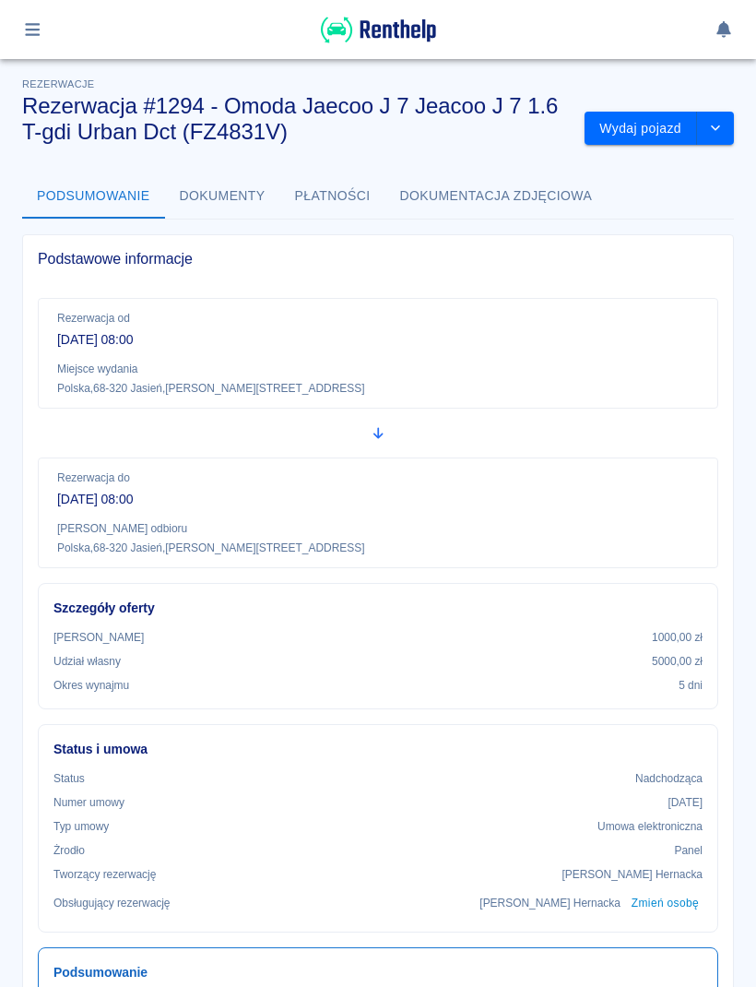
scroll to position [48, 0]
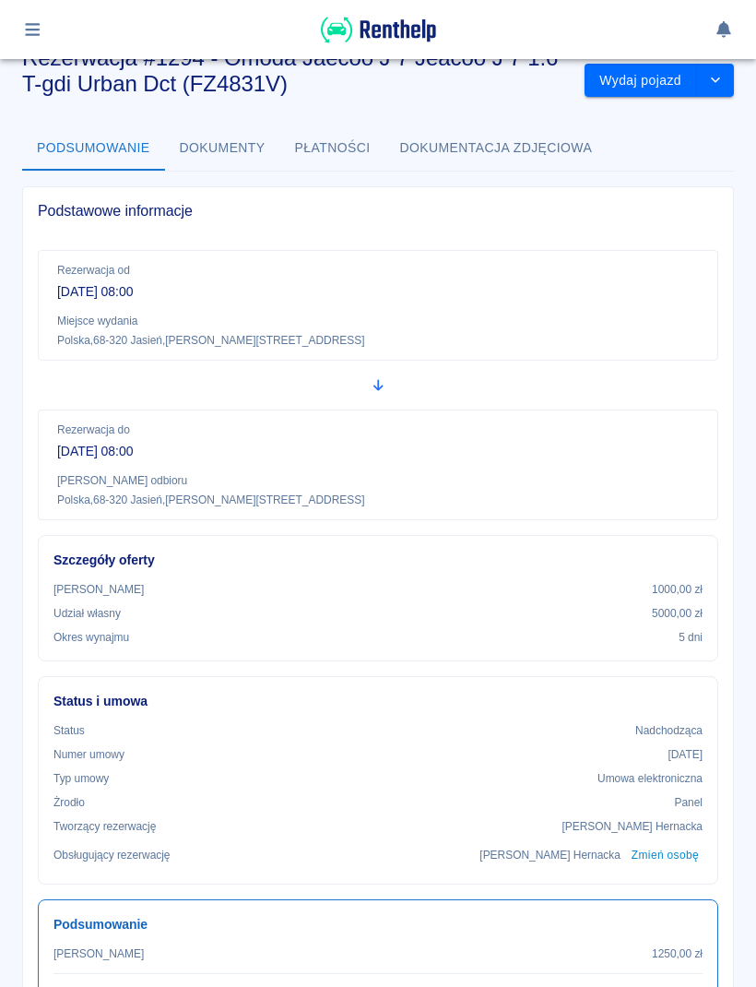
click at [655, 82] on button "Wydaj pojazd" at bounding box center [641, 81] width 113 height 34
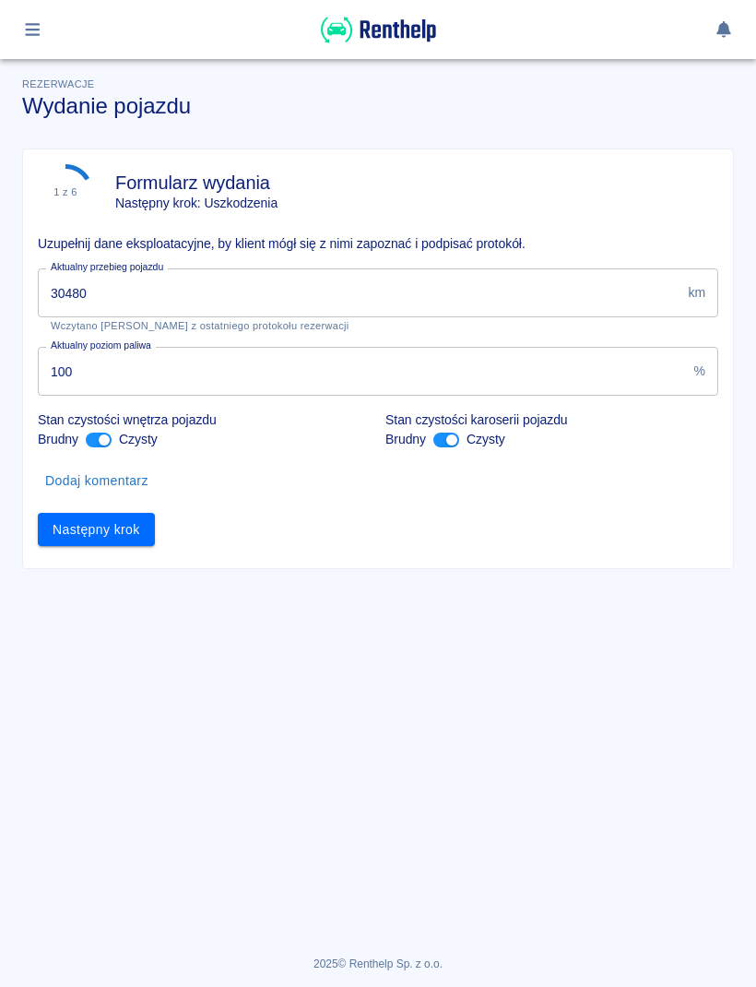
click at [366, 296] on input "30480" at bounding box center [359, 292] width 643 height 49
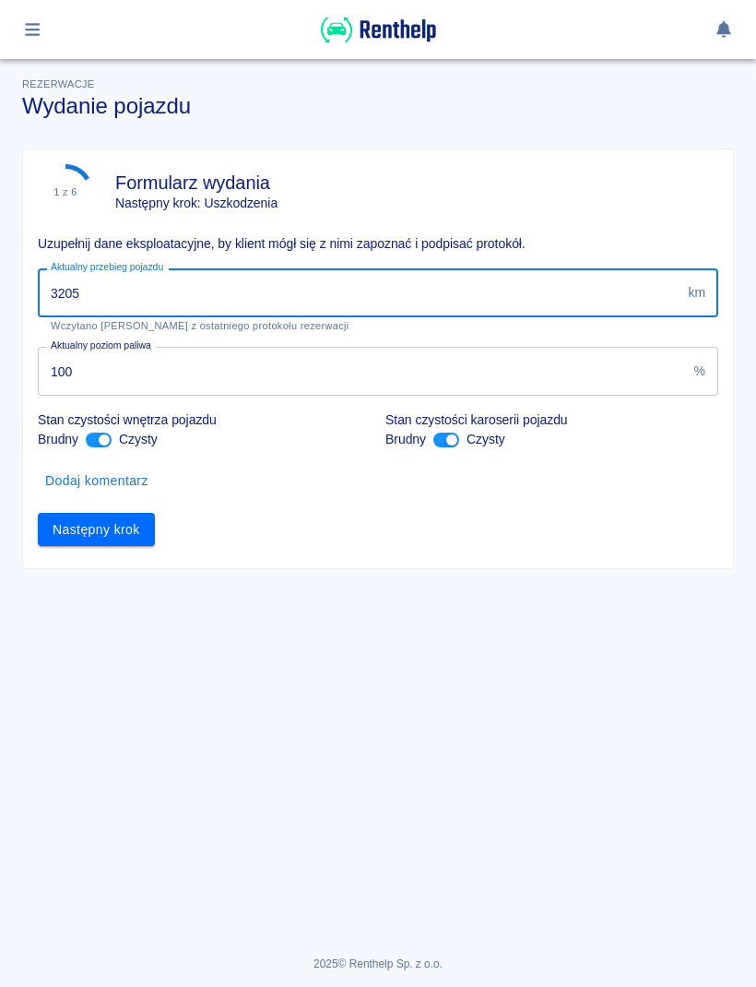
type input "32059"
click at [81, 545] on button "Następny krok" at bounding box center [96, 530] width 117 height 34
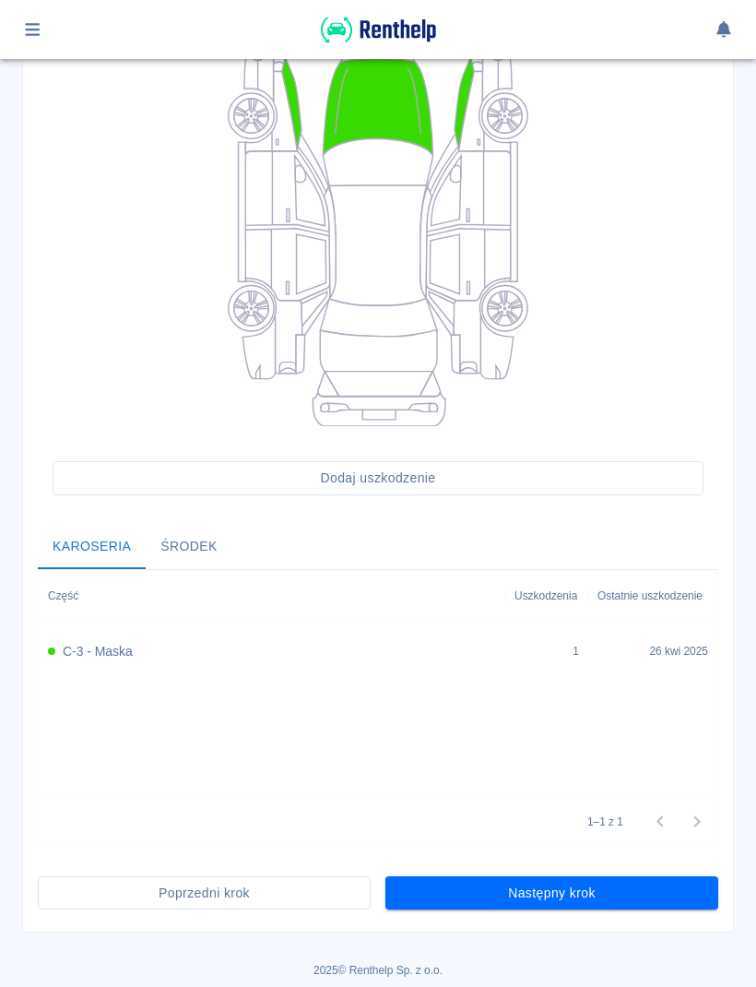
scroll to position [243, 0]
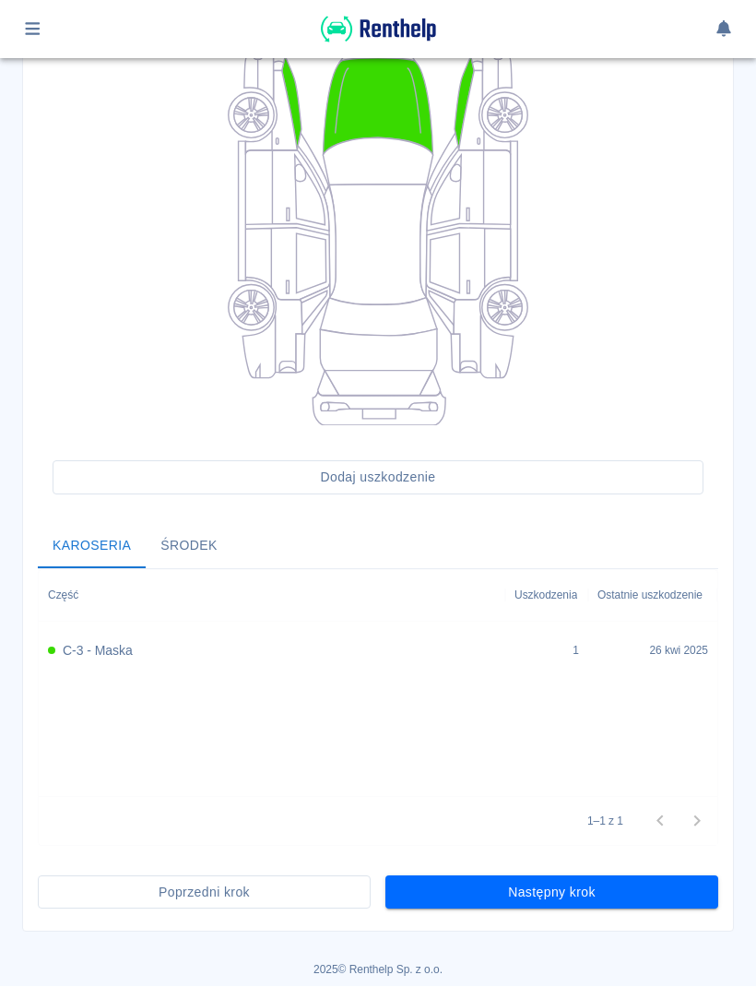
click at [679, 887] on button "Następny krok" at bounding box center [551, 893] width 333 height 34
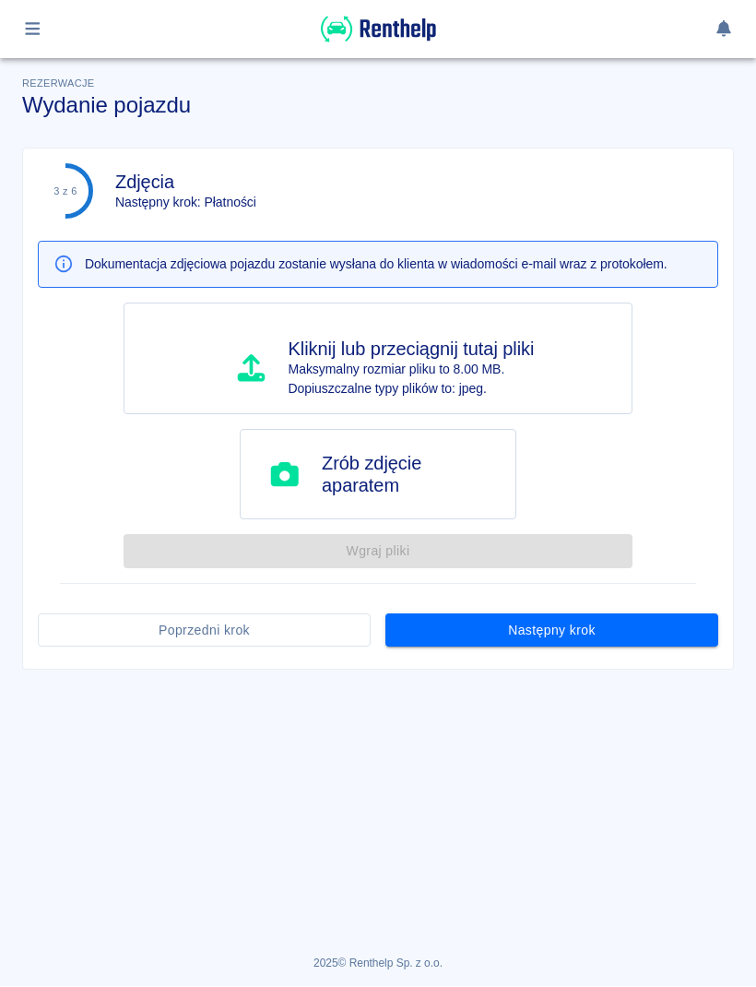
click at [682, 628] on button "Następny krok" at bounding box center [551, 631] width 333 height 34
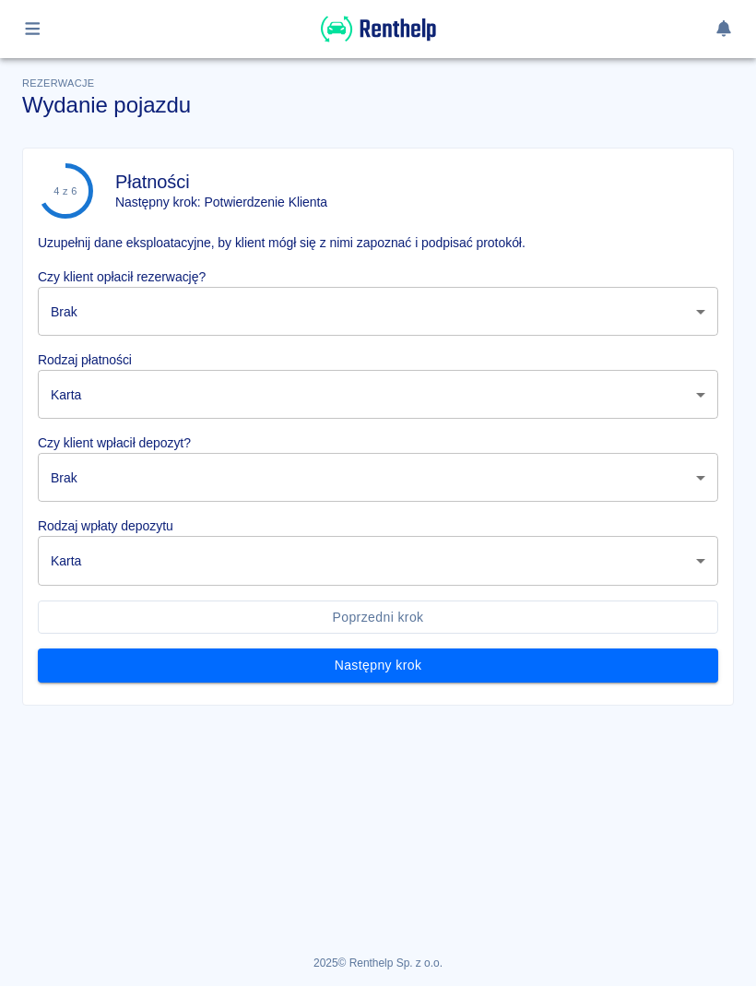
click at [662, 312] on body "Używamy plików Cookies, by zapewnić Ci najlepsze możliwe doświadczenie. Aby dow…" at bounding box center [378, 493] width 756 height 987
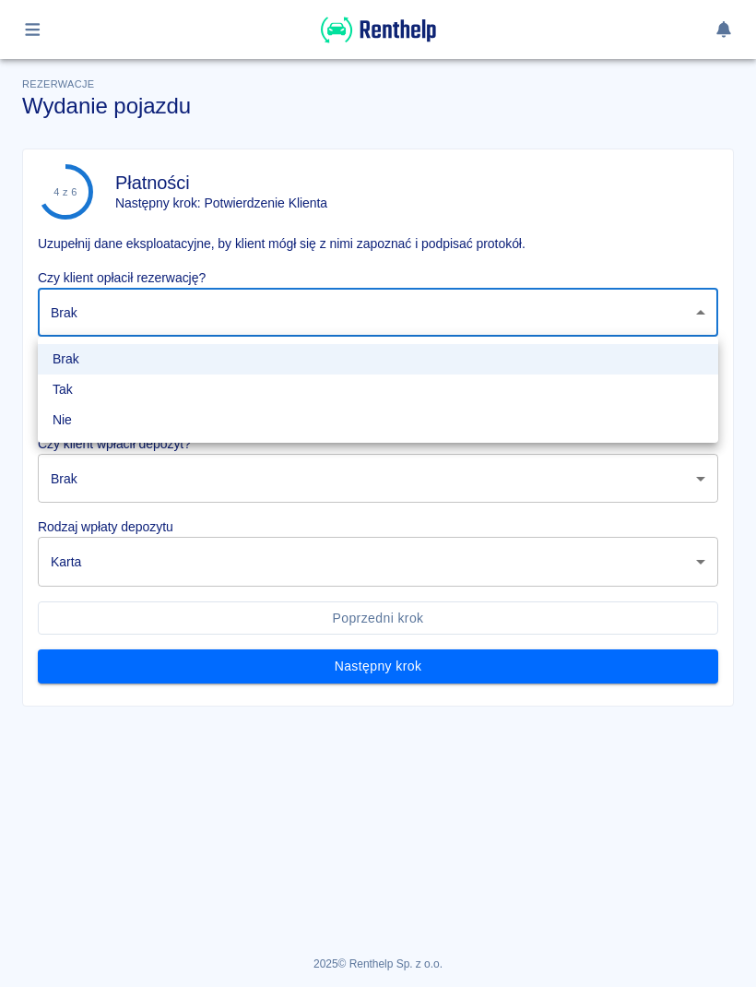
click at [312, 401] on li "Tak" at bounding box center [378, 389] width 681 height 30
type input "true"
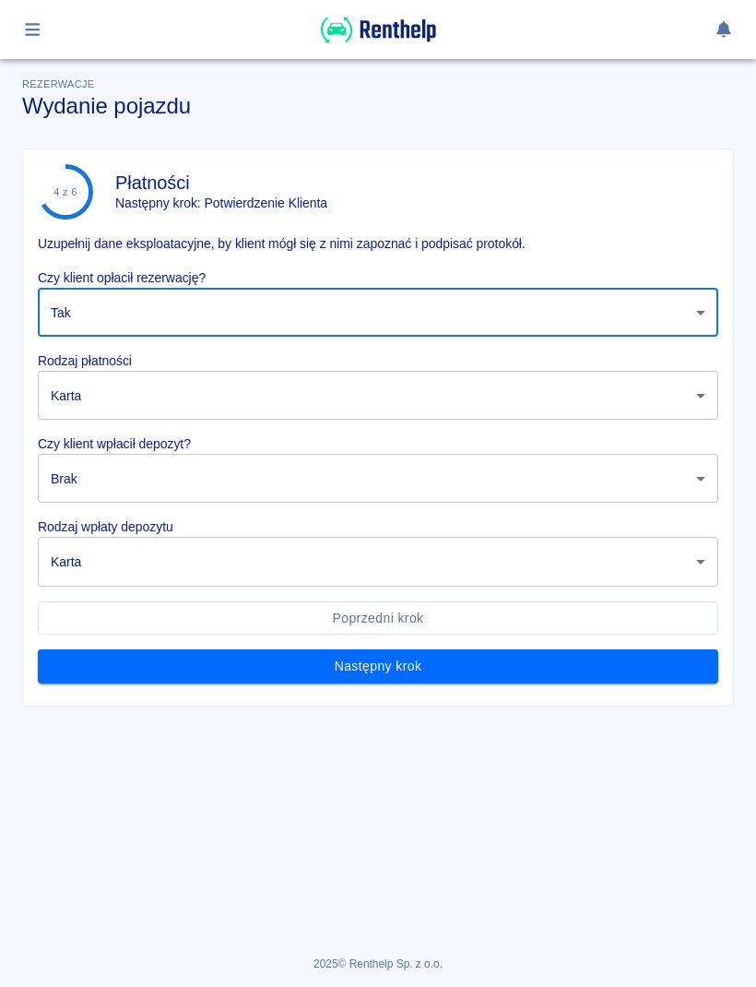
click at [389, 403] on body "Używamy plików Cookies, by zapewnić Ci najlepsze możliwe doświadczenie. Aby dow…" at bounding box center [378, 493] width 756 height 987
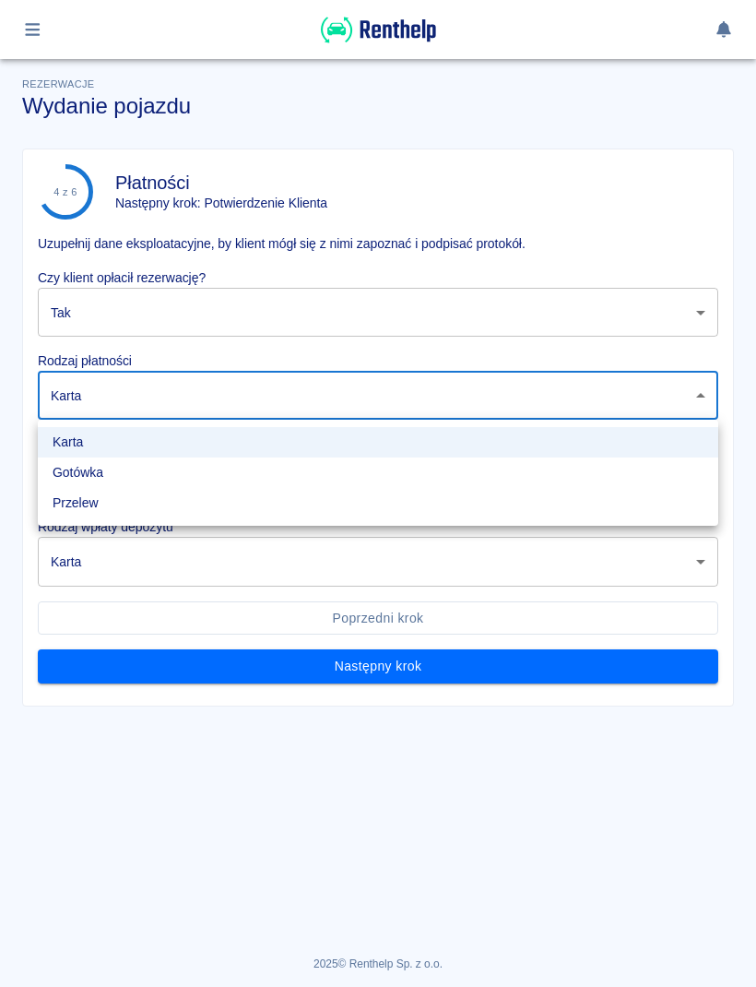
click at [167, 491] on li "Przelew" at bounding box center [378, 503] width 681 height 30
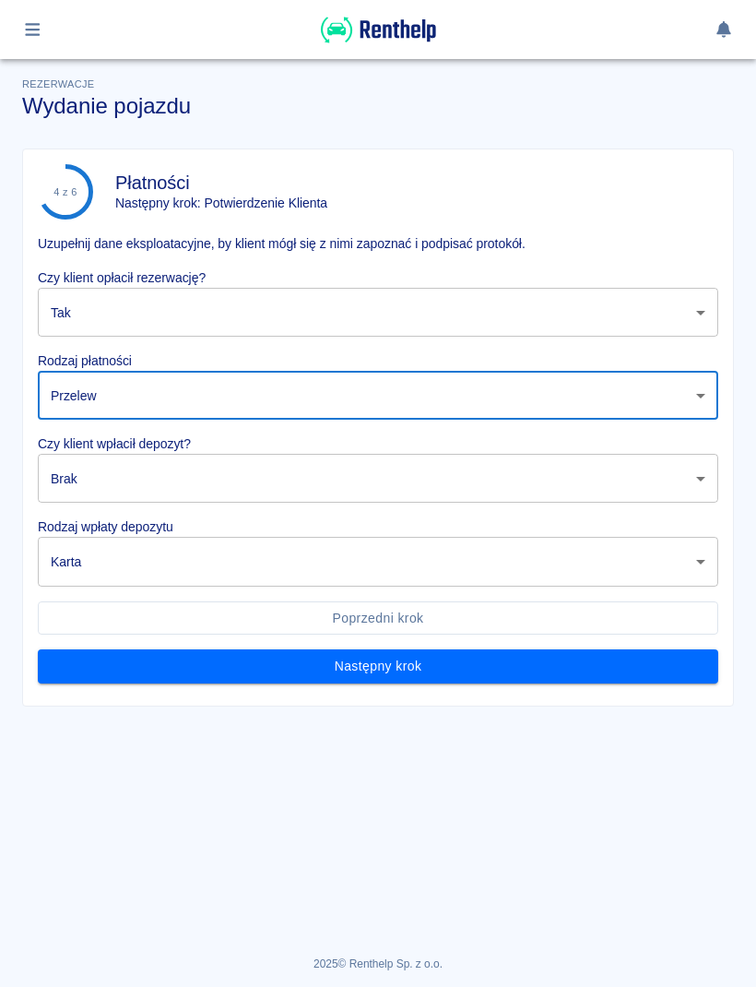
click at [301, 405] on body "Używamy plików Cookies, by zapewnić Ci najlepsze możliwe doświadczenie. Aby dow…" at bounding box center [378, 493] width 756 height 987
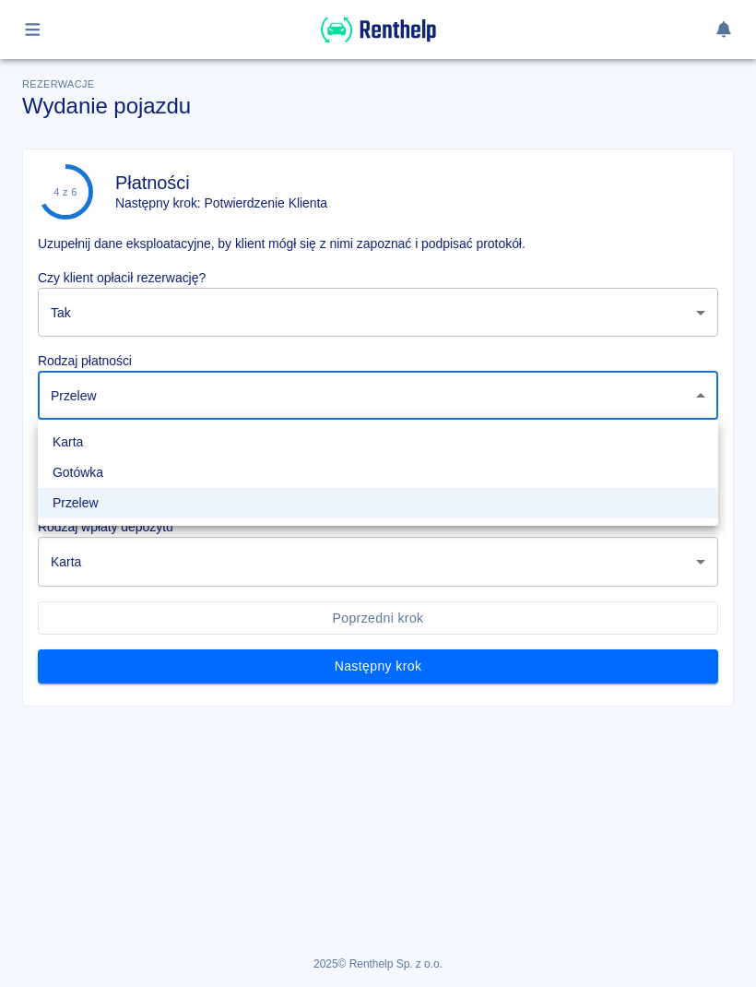
click at [141, 486] on li "Gotówka" at bounding box center [378, 472] width 681 height 30
type input "cash"
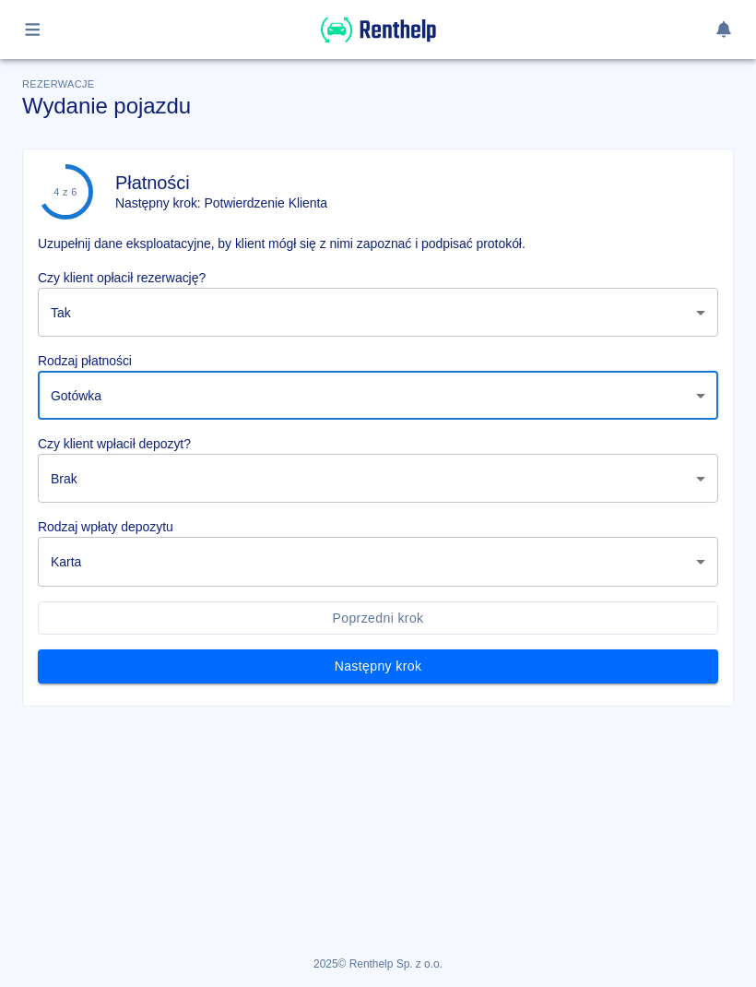
click at [256, 502] on body "Używamy plików Cookies, by zapewnić Ci najlepsze możliwe doświadczenie. Aby dow…" at bounding box center [378, 493] width 756 height 987
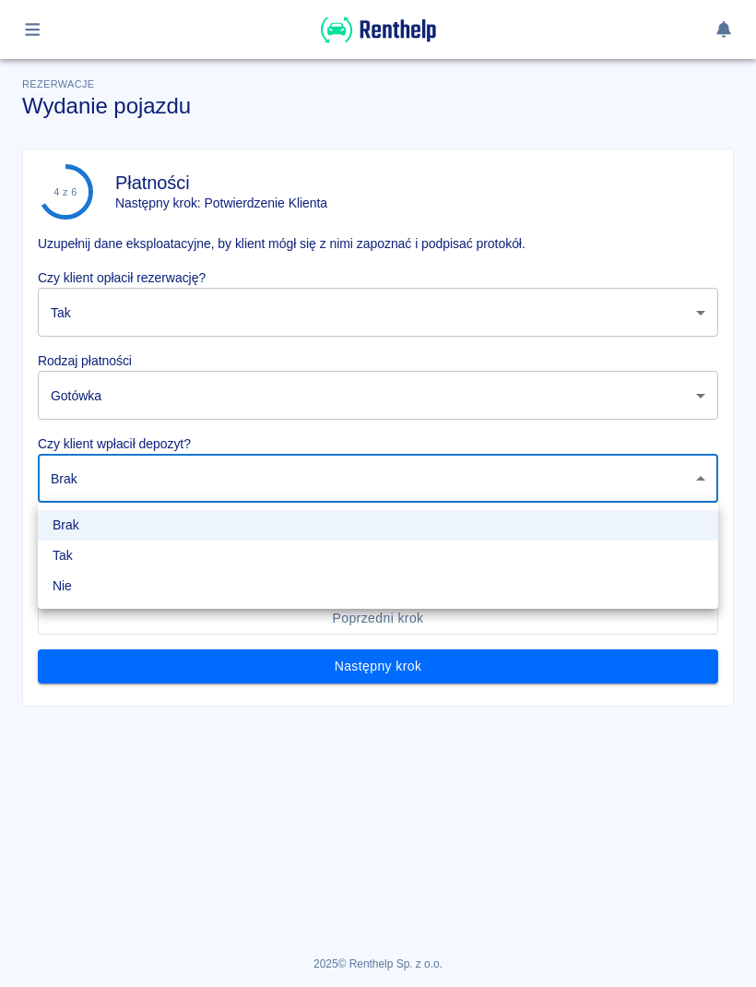
click at [176, 571] on li "Nie" at bounding box center [378, 586] width 681 height 30
type input "false"
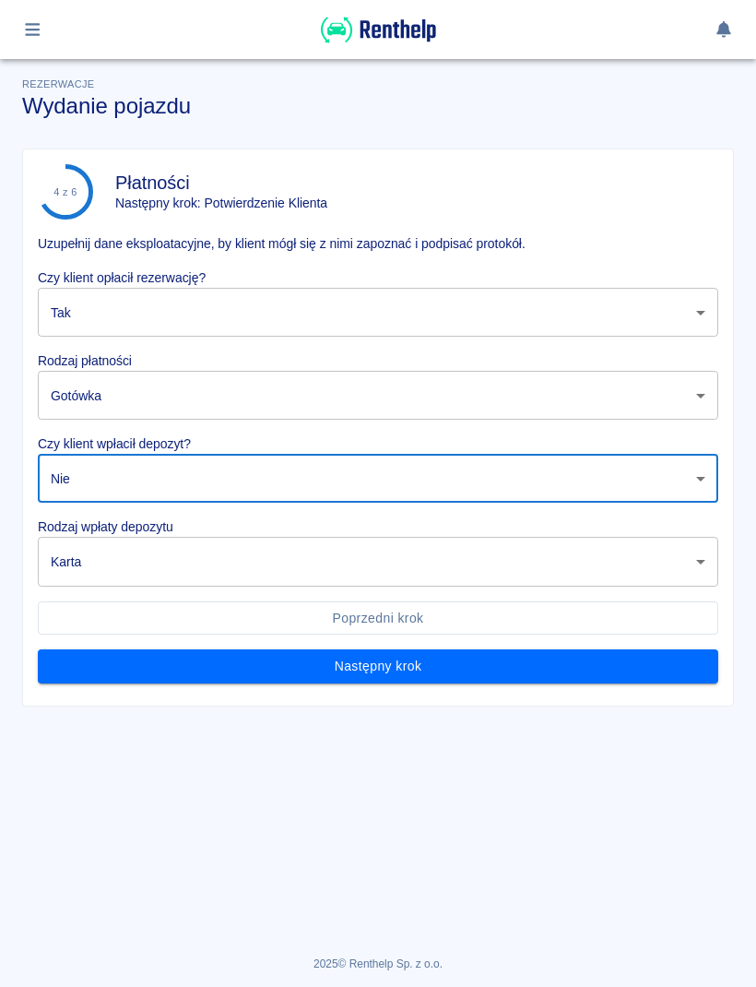
click at [309, 585] on body "Używamy plików Cookies, by zapewnić Ci najlepsze możliwe doświadczenie. Aby dow…" at bounding box center [378, 493] width 756 height 987
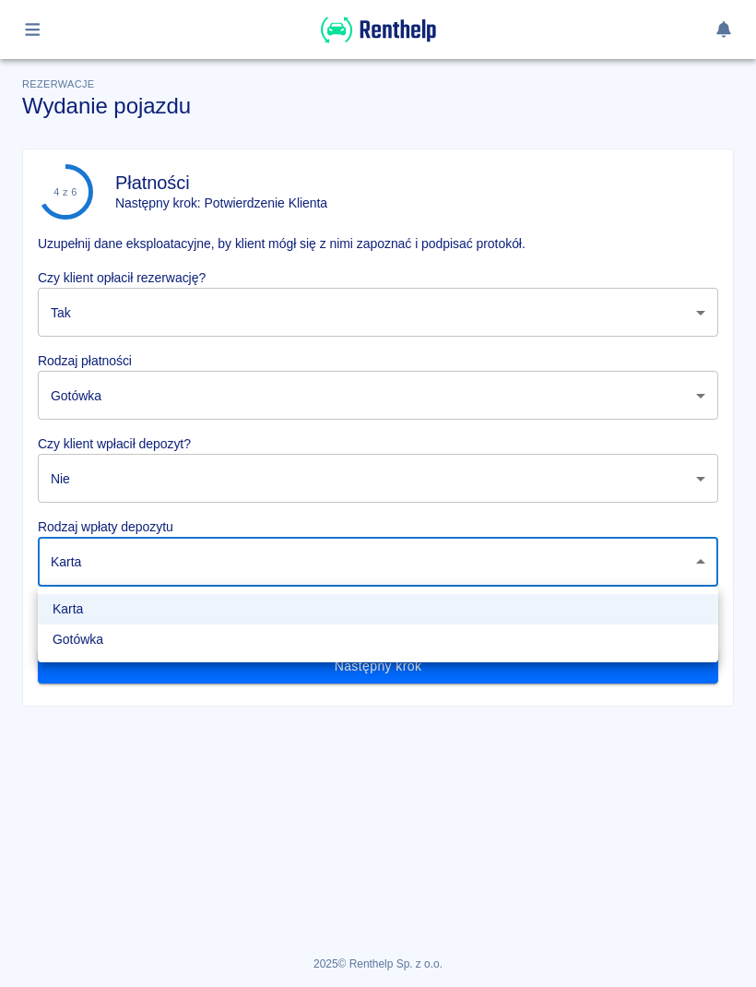
click at [159, 653] on li "Gotówka" at bounding box center [378, 639] width 681 height 30
type input "cash"
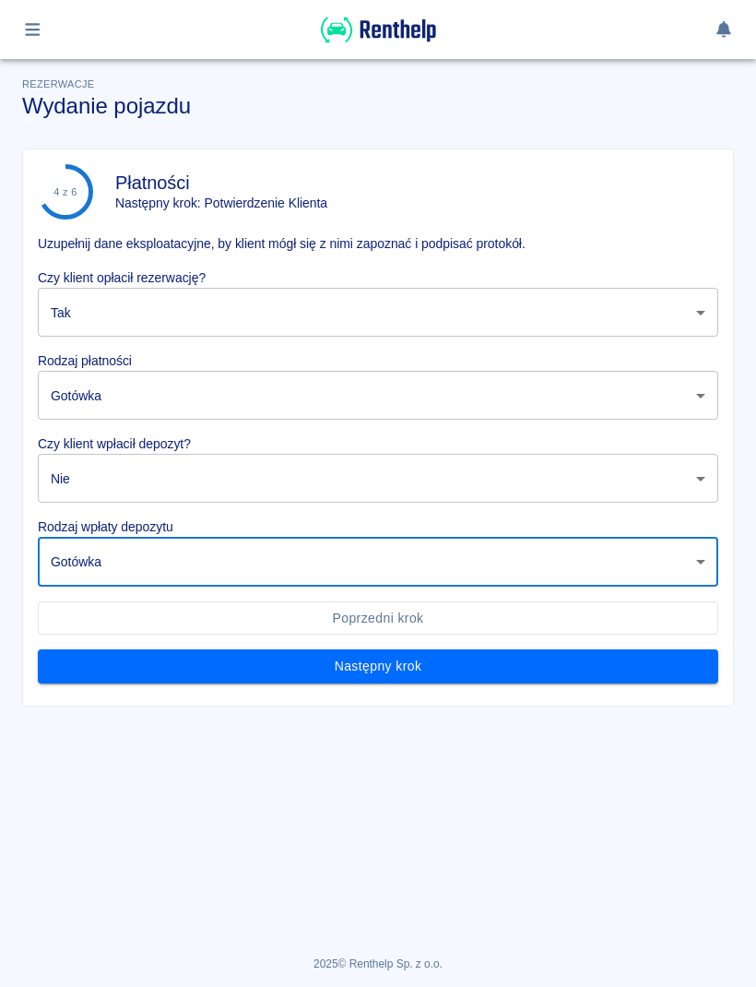
click at [571, 676] on button "Następny krok" at bounding box center [378, 666] width 681 height 34
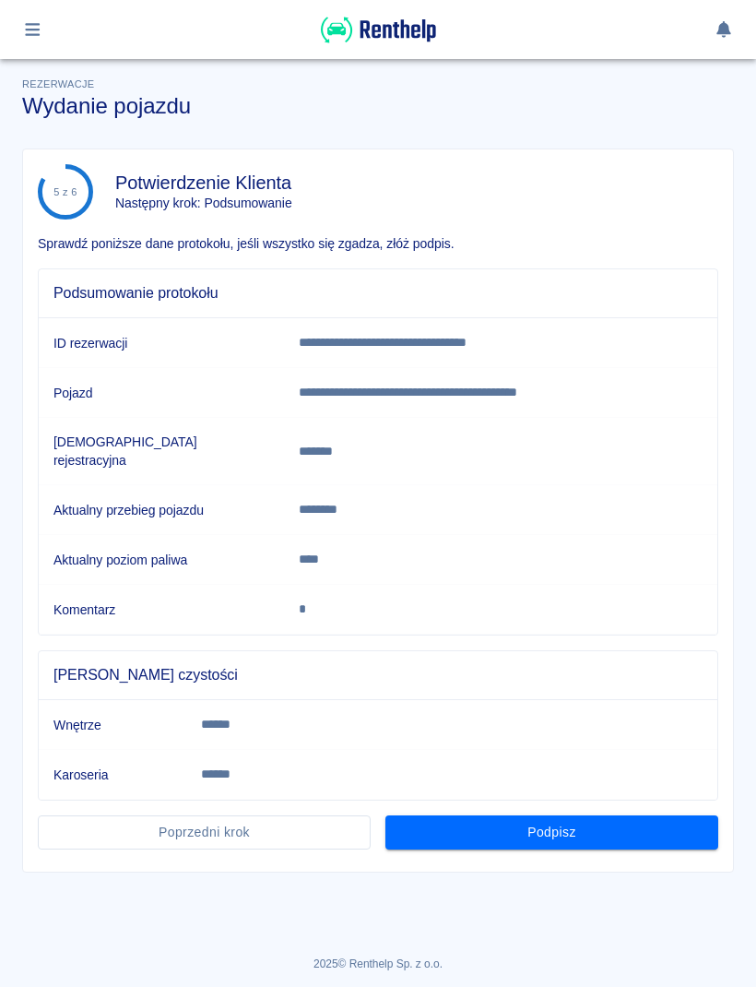
click at [677, 826] on button "Podpisz" at bounding box center [551, 832] width 333 height 34
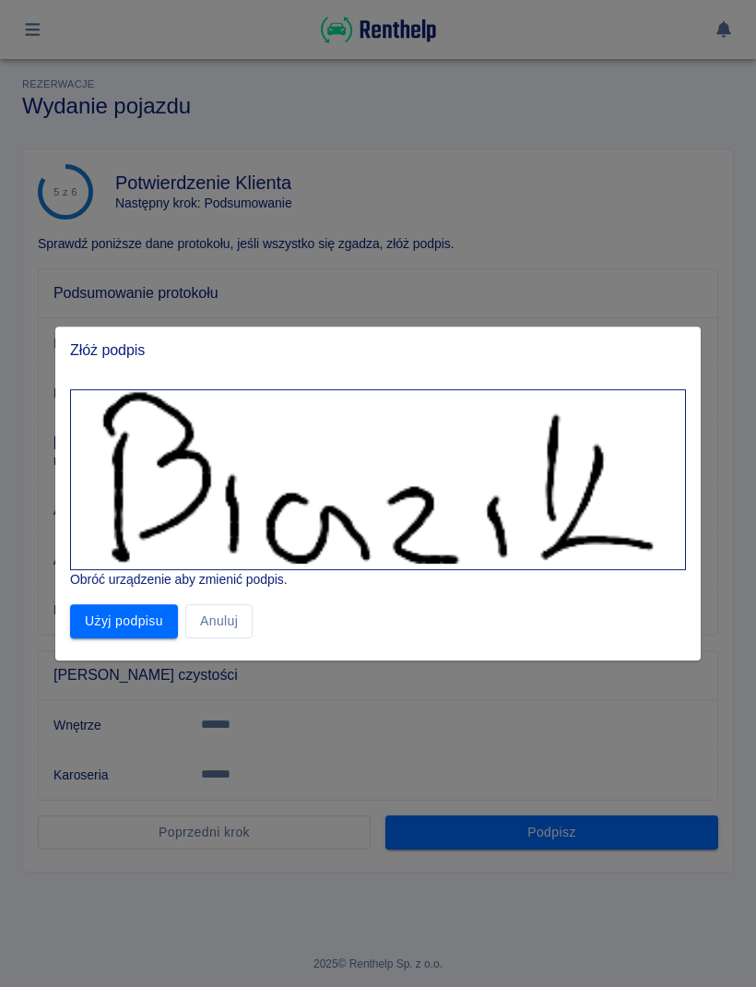
click at [140, 606] on button "Użyj podpisu" at bounding box center [124, 621] width 108 height 34
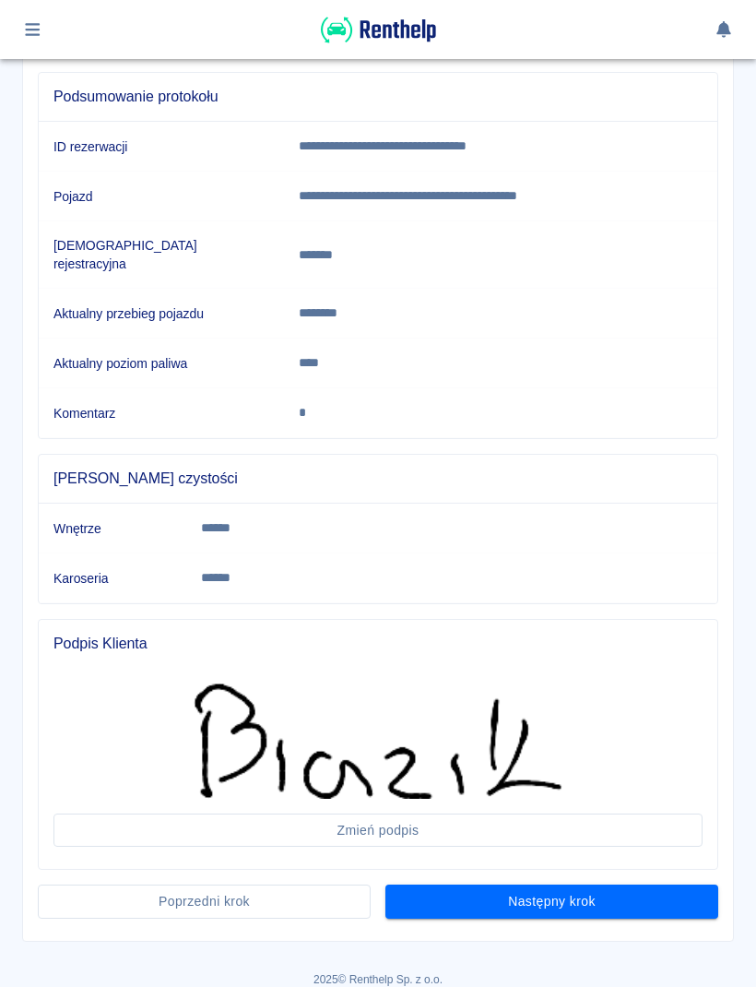
scroll to position [194, 0]
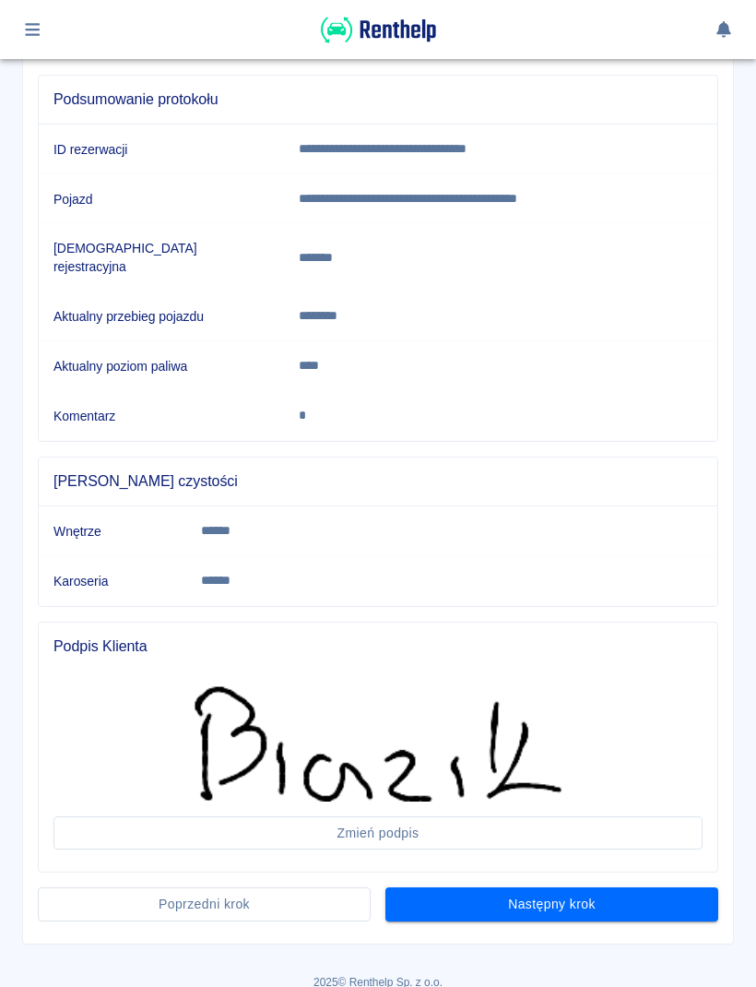
click at [664, 901] on button "Następny krok" at bounding box center [551, 904] width 333 height 34
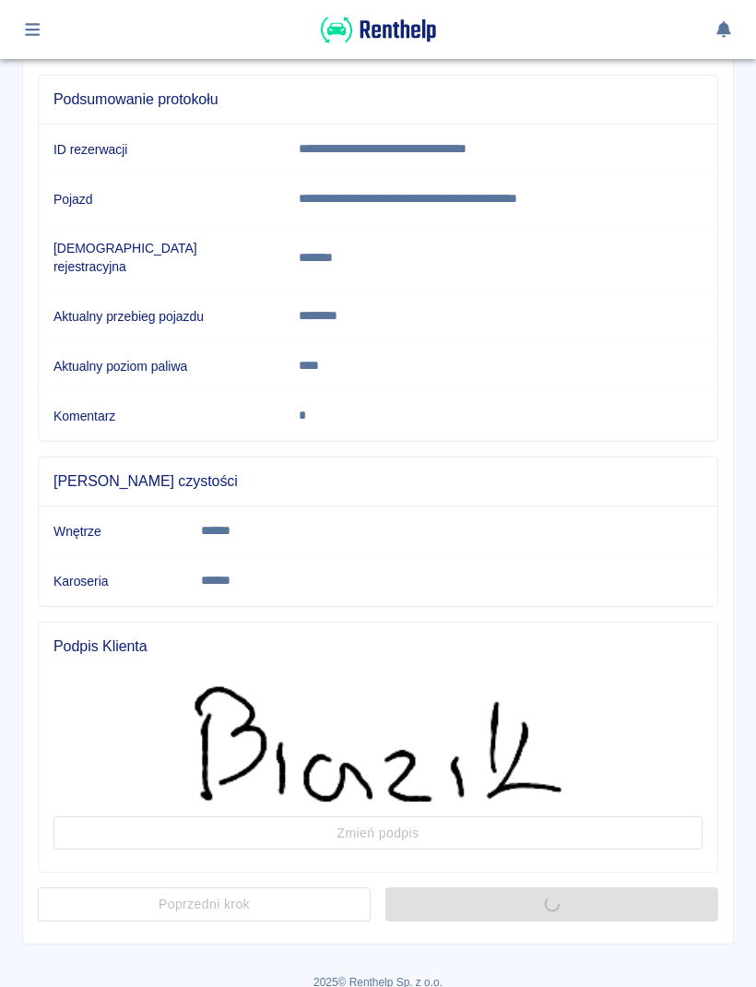
scroll to position [0, 0]
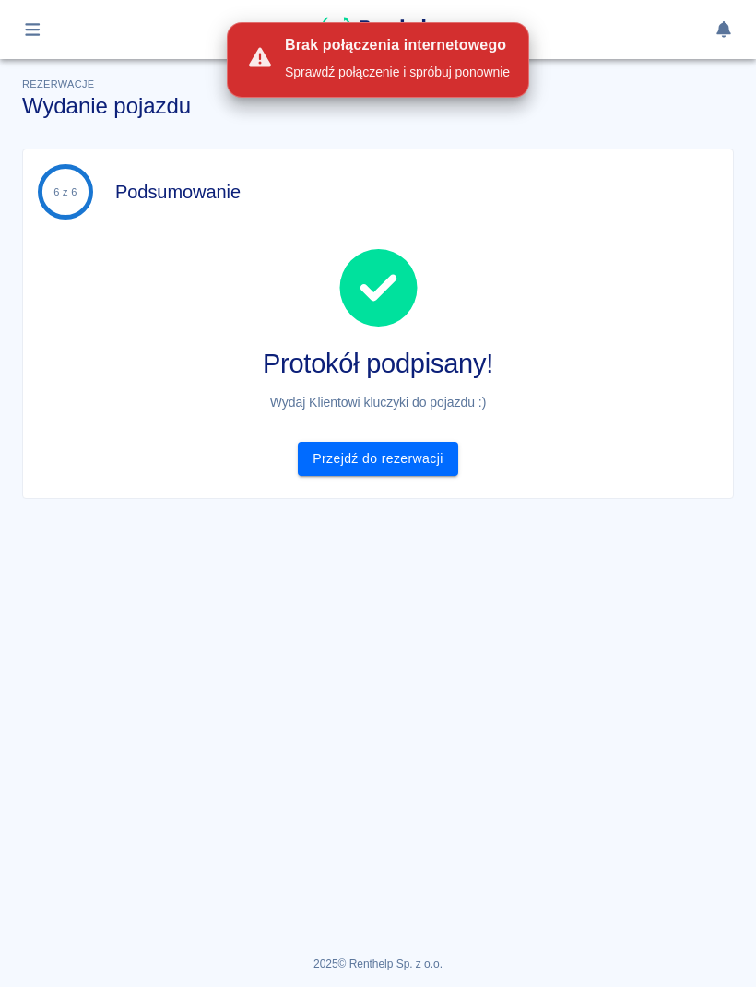
click at [410, 465] on link "Przejdź do rezerwacji" at bounding box center [378, 459] width 160 height 34
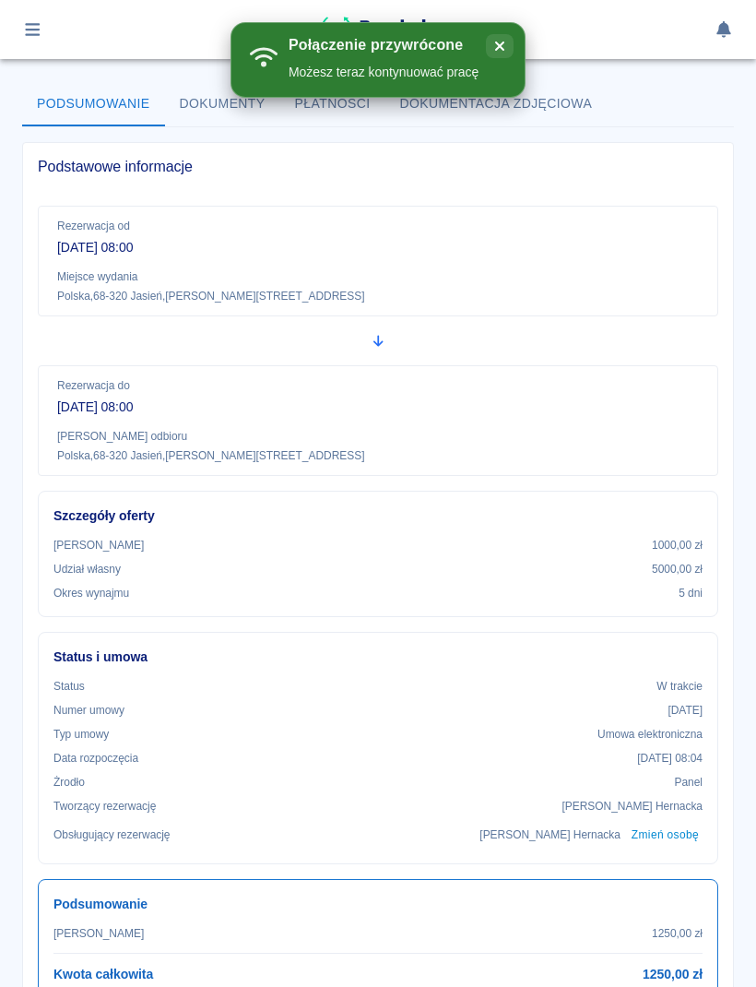
scroll to position [85, 0]
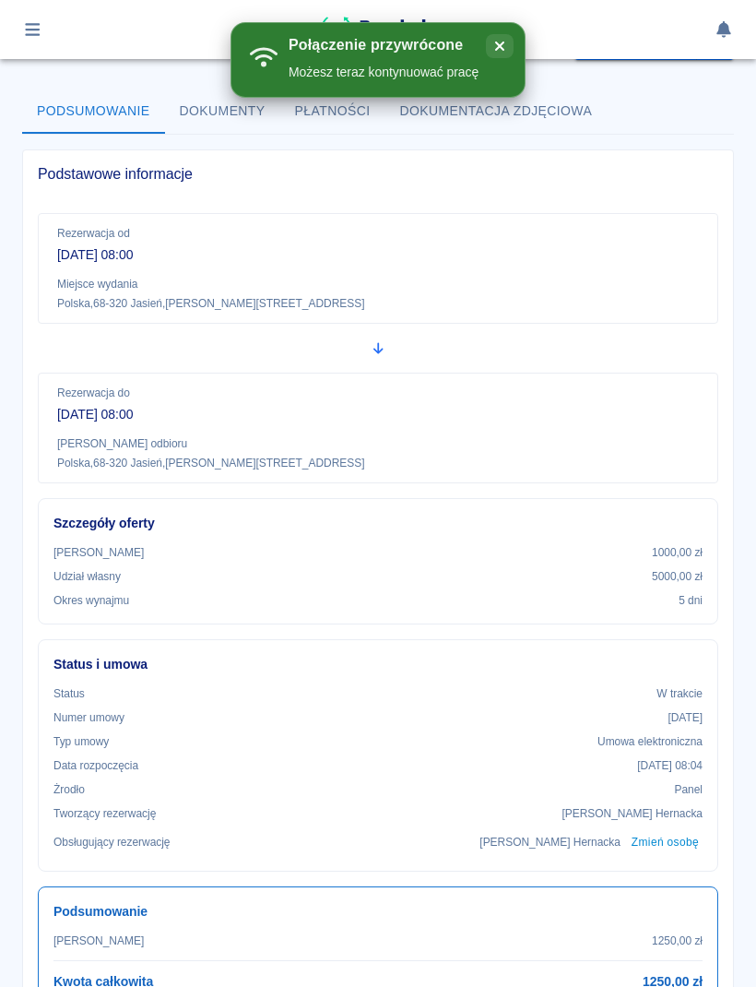
click at [508, 41] on icon "close" at bounding box center [500, 46] width 18 height 15
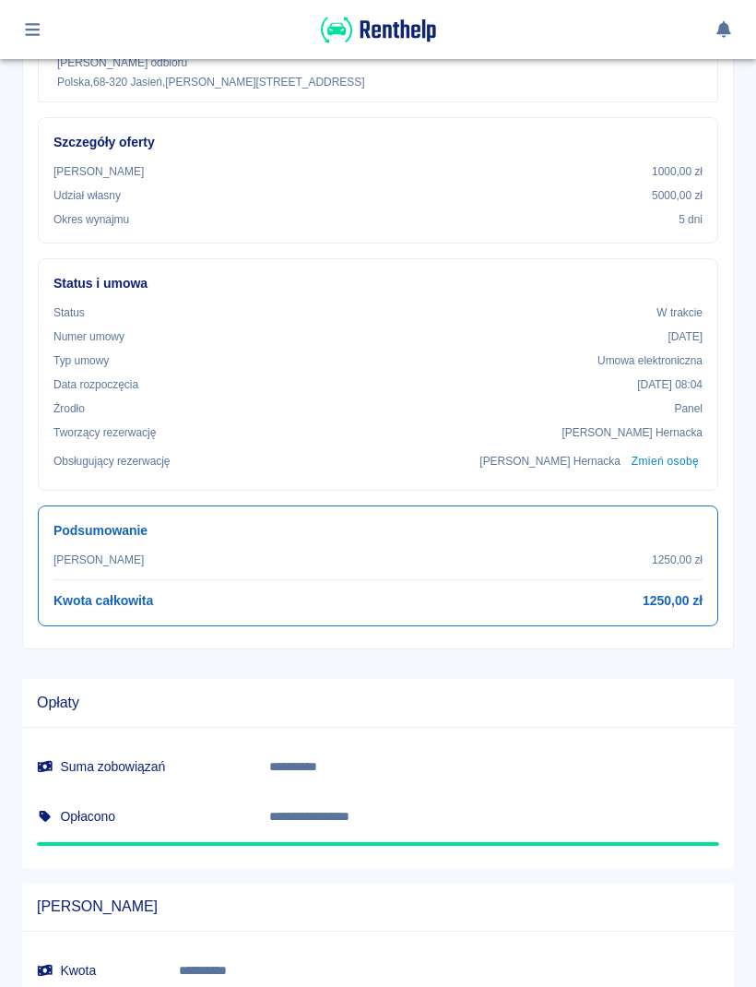
scroll to position [469, 0]
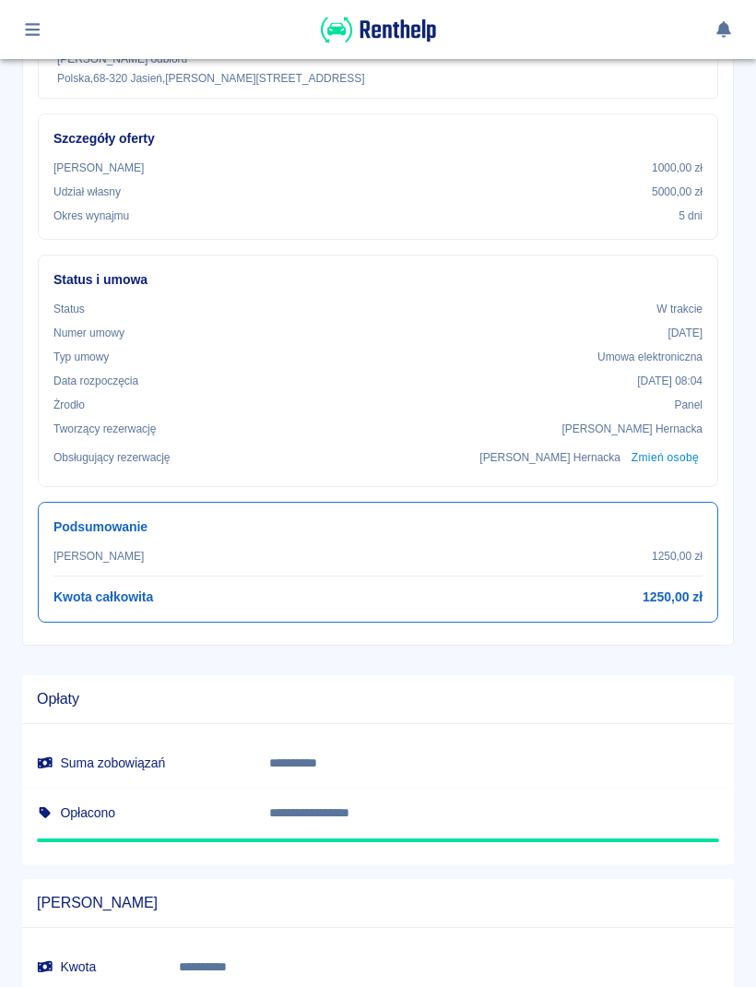
click at [430, 30] on img at bounding box center [378, 30] width 115 height 30
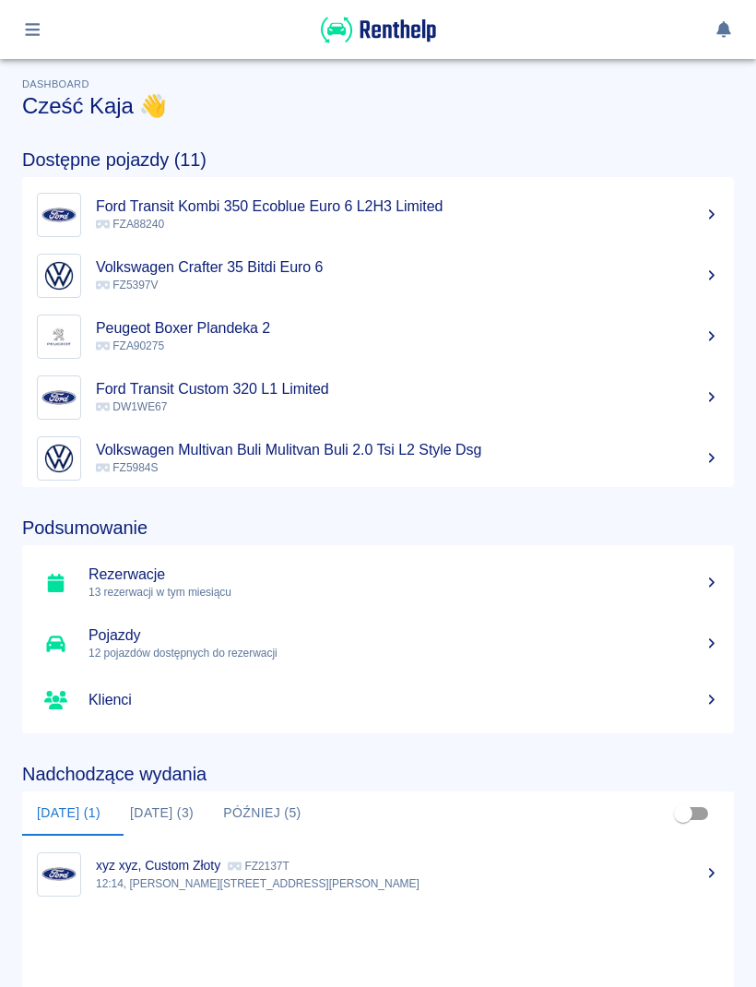
click at [413, 880] on p "12:14, [PERSON_NAME][STREET_ADDRESS][PERSON_NAME]" at bounding box center [407, 883] width 623 height 17
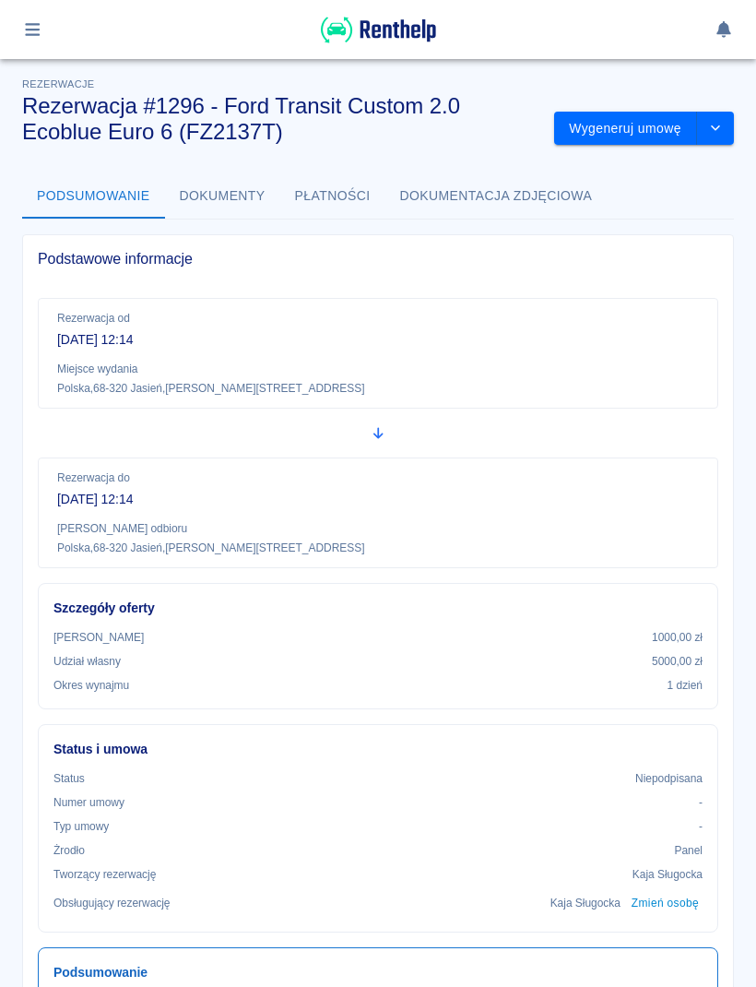
click at [720, 120] on button "drop-down" at bounding box center [715, 129] width 37 height 34
click at [667, 242] on li "Anuluj rezerwację" at bounding box center [644, 228] width 149 height 30
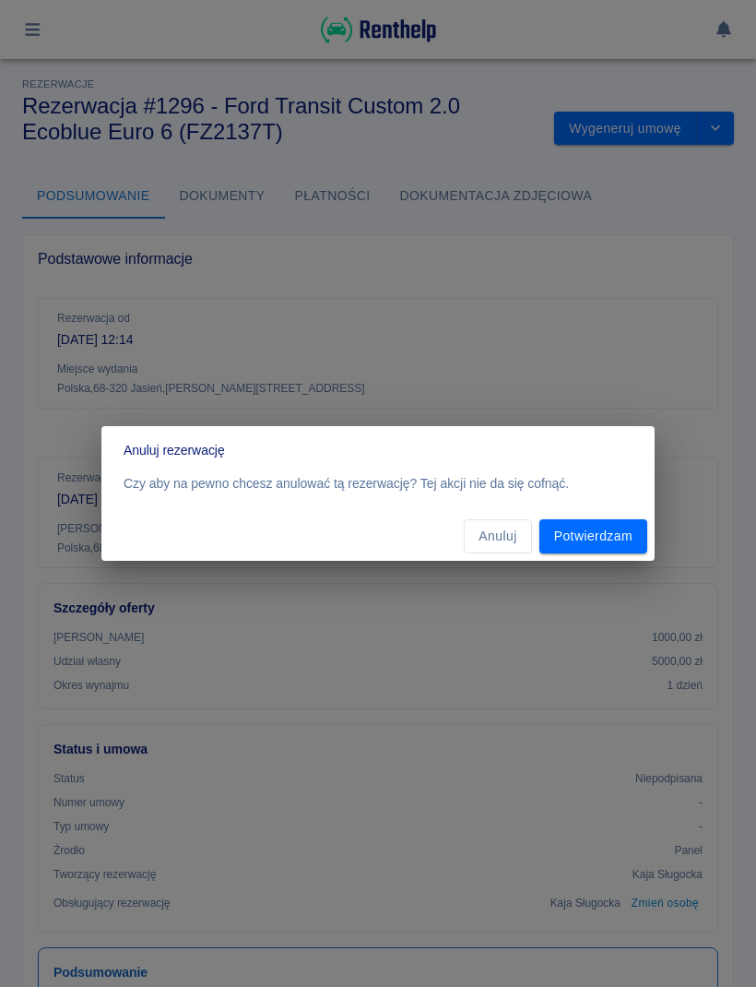
click at [641, 532] on button "Potwierdzam" at bounding box center [594, 536] width 108 height 34
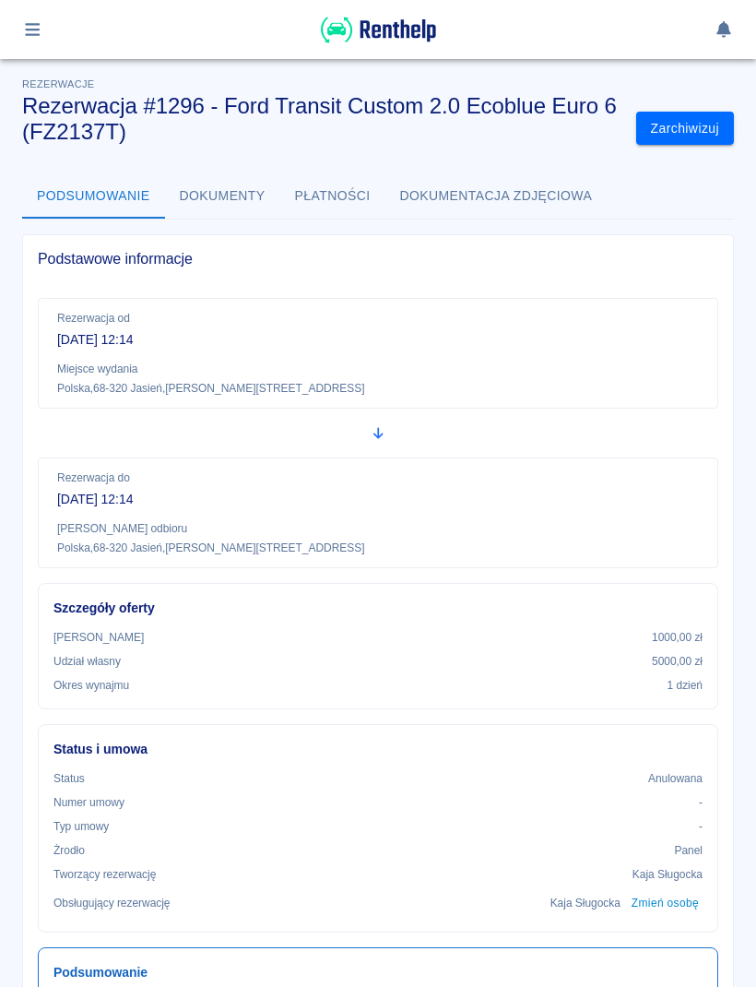
click at [684, 141] on button "Zarchiwizuj" at bounding box center [685, 129] width 98 height 34
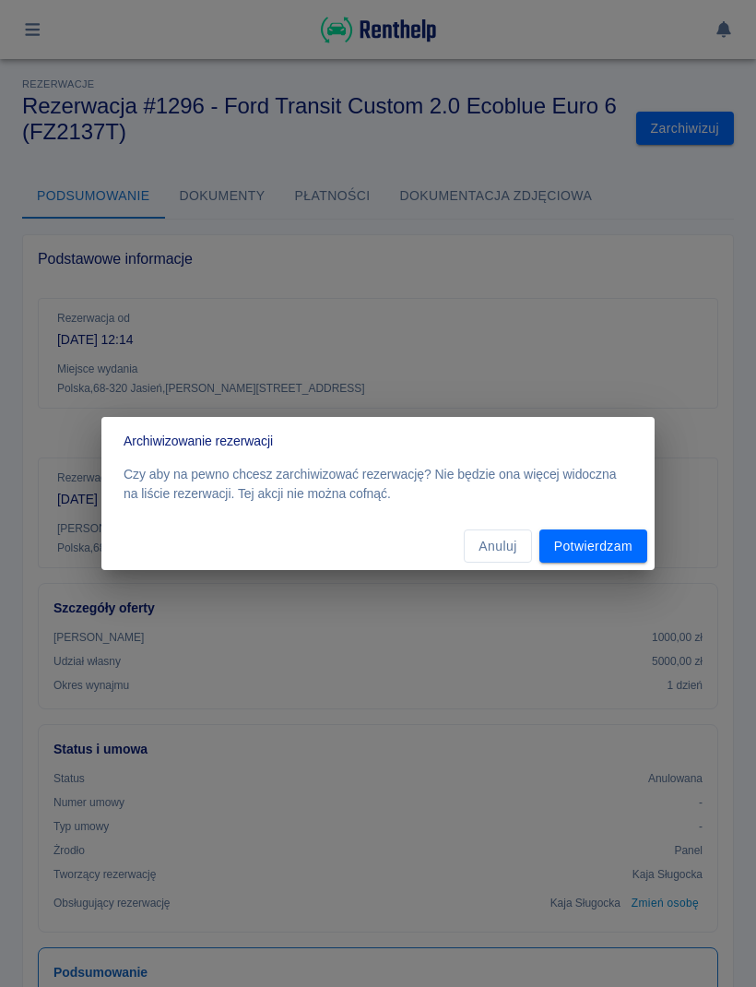
click at [632, 552] on button "Potwierdzam" at bounding box center [594, 546] width 108 height 34
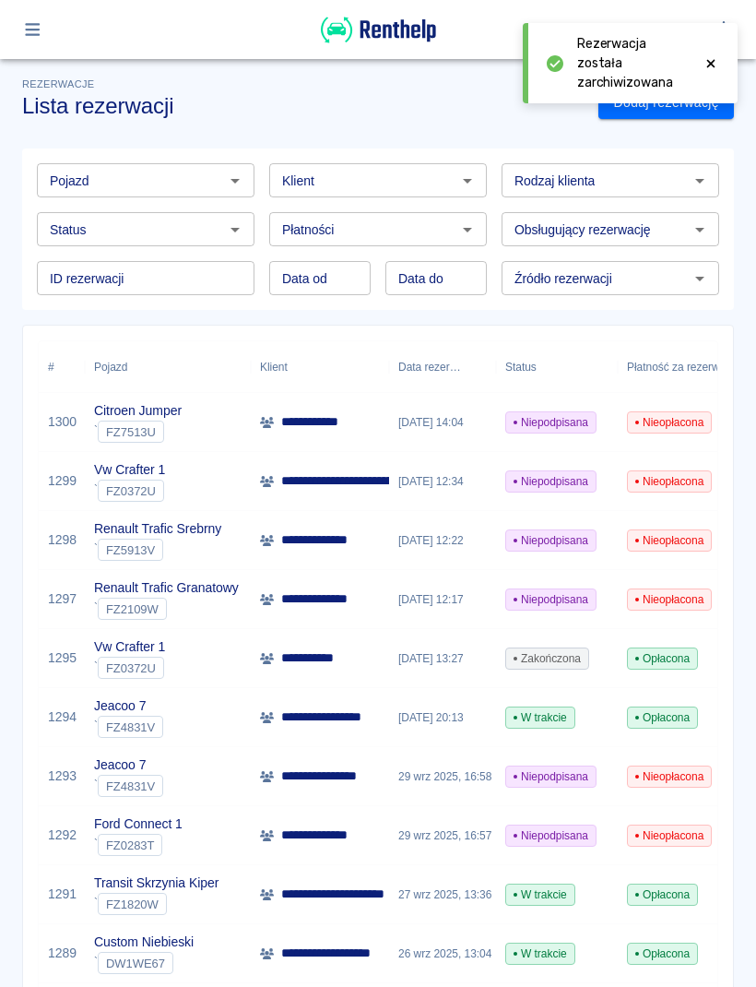
click at [48, 28] on button "button" at bounding box center [33, 29] width 36 height 31
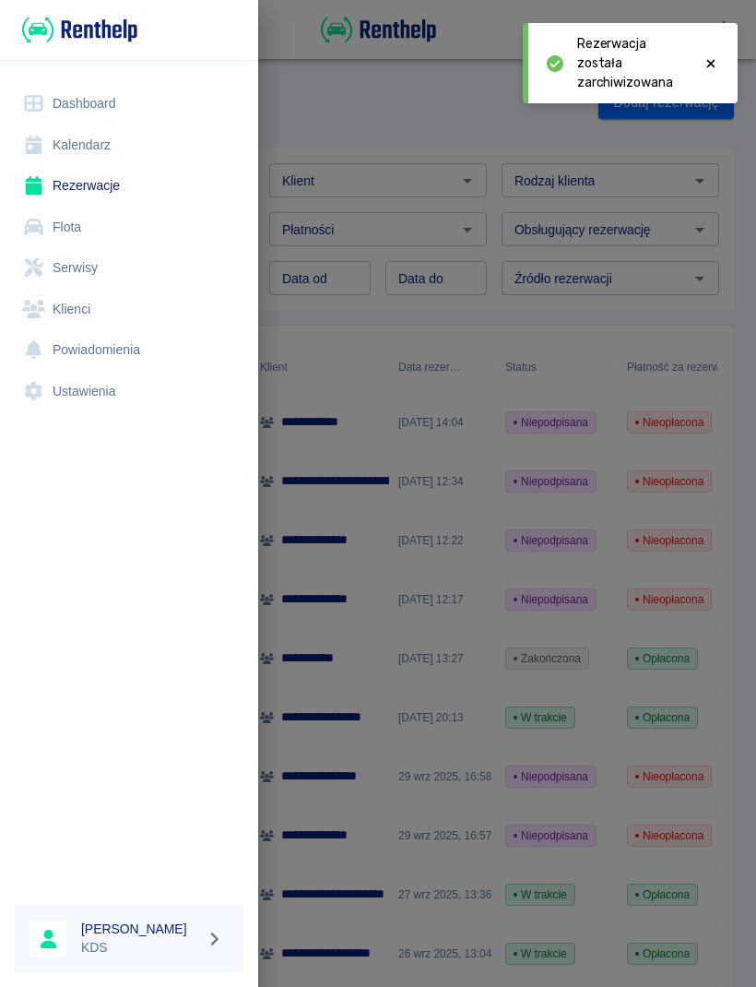
click at [114, 147] on link "Kalendarz" at bounding box center [129, 146] width 229 height 42
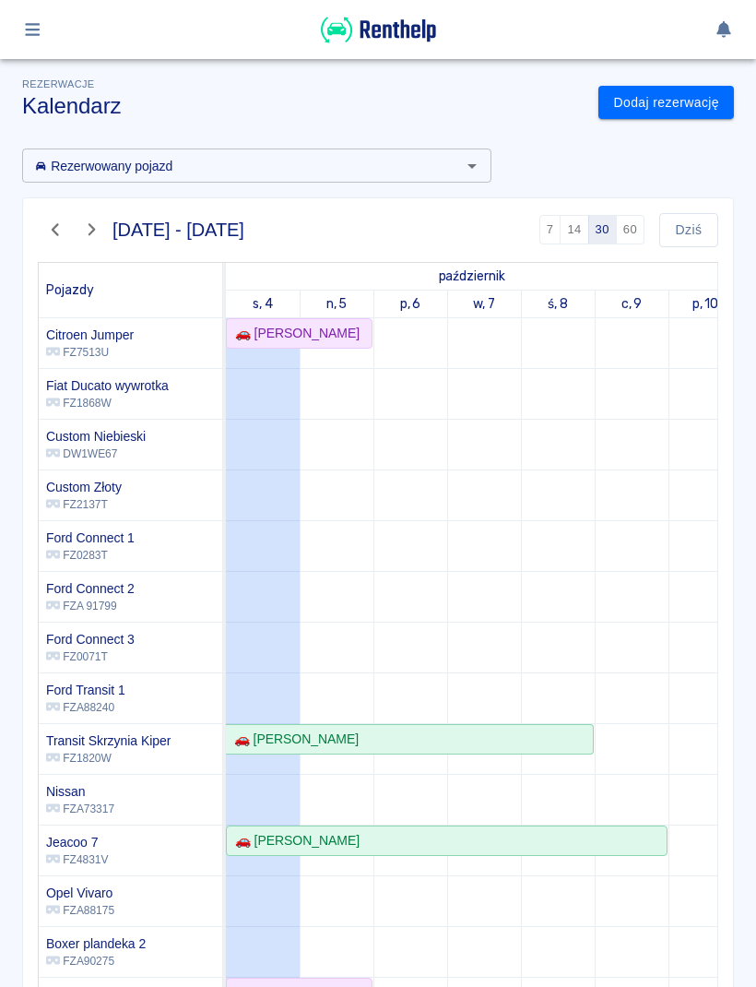
click at [63, 23] on div at bounding box center [378, 30] width 712 height 30
click at [41, 34] on icon "button" at bounding box center [32, 29] width 21 height 17
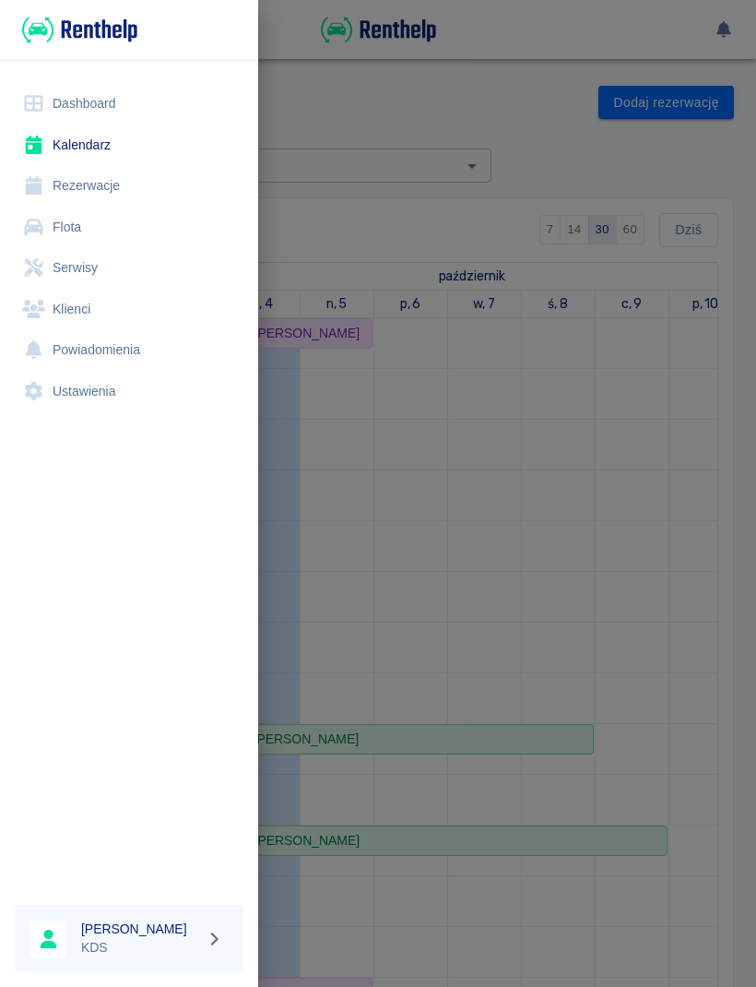
click at [113, 184] on link "Rezerwacje" at bounding box center [129, 186] width 229 height 42
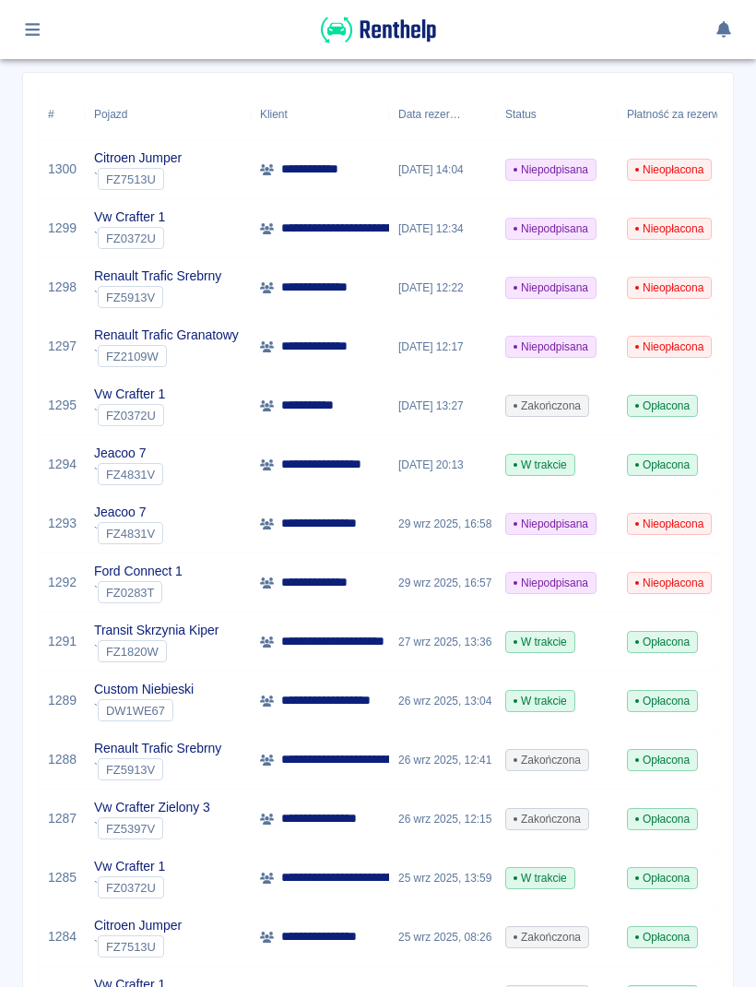
scroll to position [255, 0]
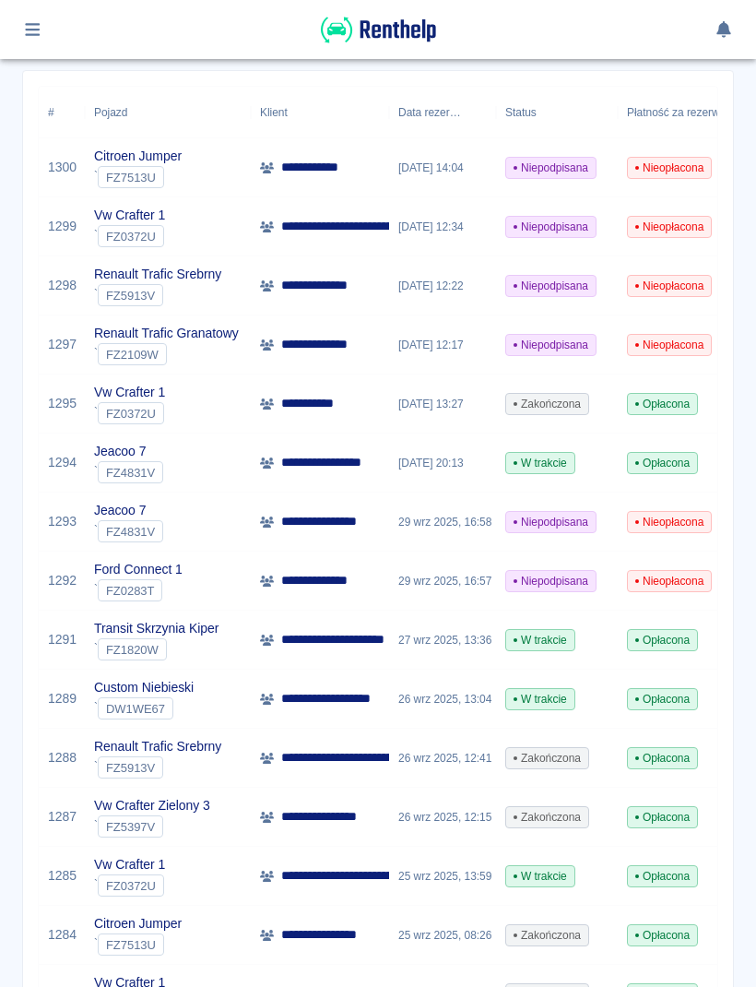
click at [488, 583] on div "29 wrz 2025, 16:57" at bounding box center [442, 580] width 107 height 59
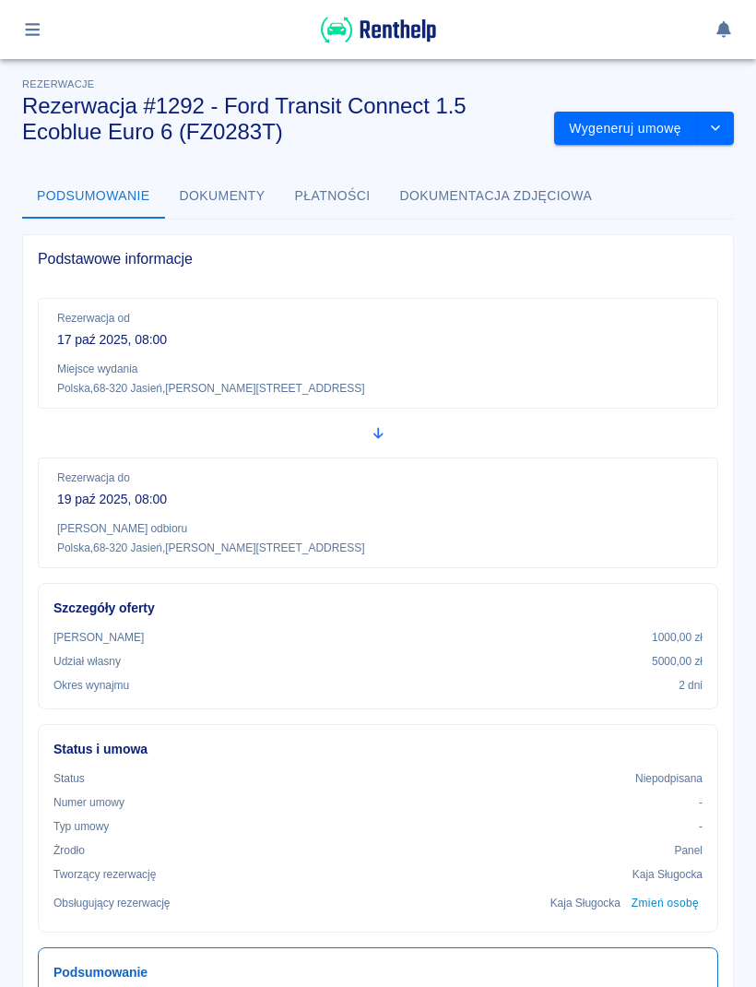
click at [409, 30] on img at bounding box center [378, 30] width 115 height 30
